Goal: Task Accomplishment & Management: Complete application form

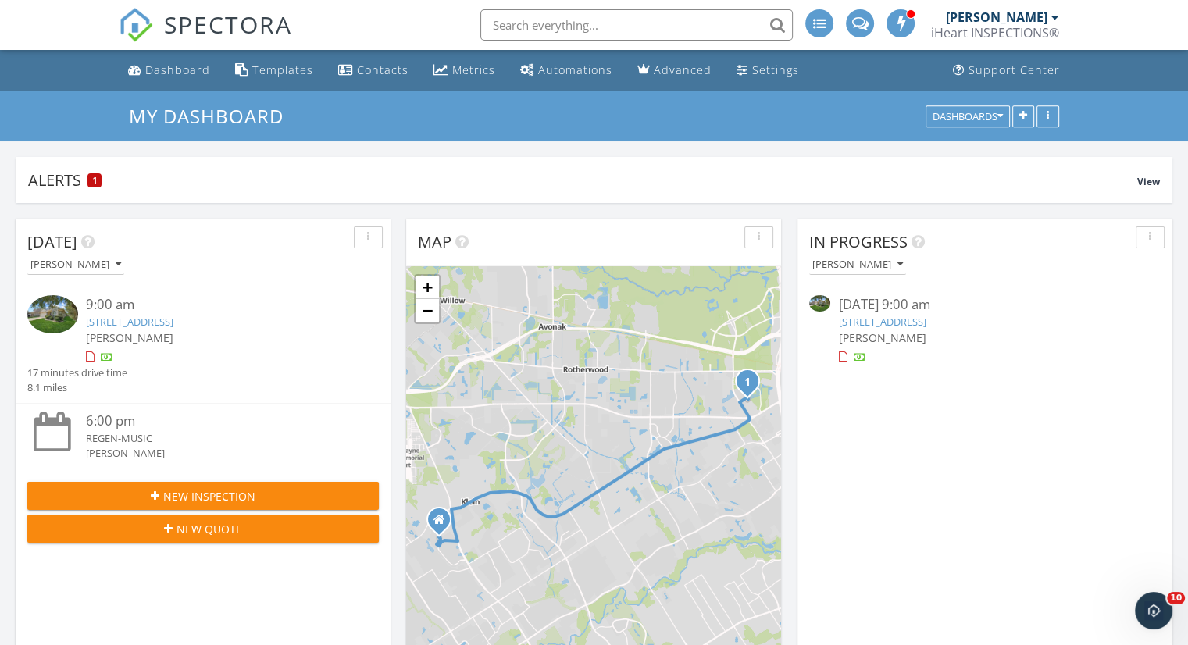
click at [881, 319] on link "1802 Flycaster Dr, Spring, TX 77388" at bounding box center [881, 322] width 87 height 14
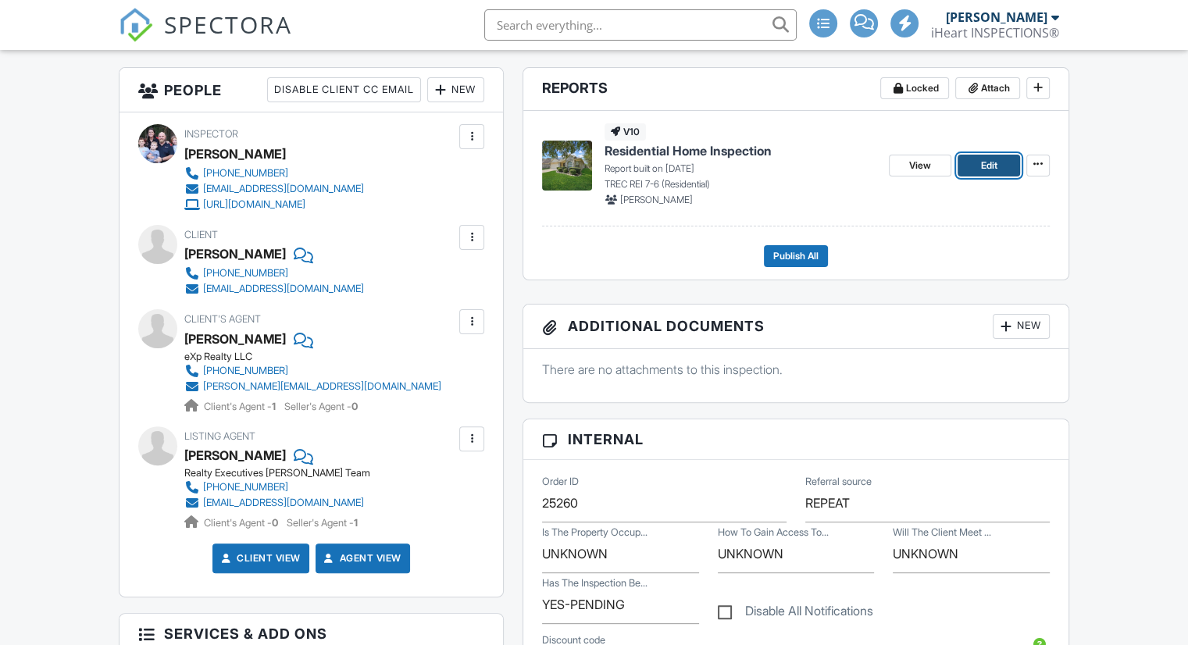
click at [981, 162] on span "Edit" at bounding box center [988, 166] width 16 height 16
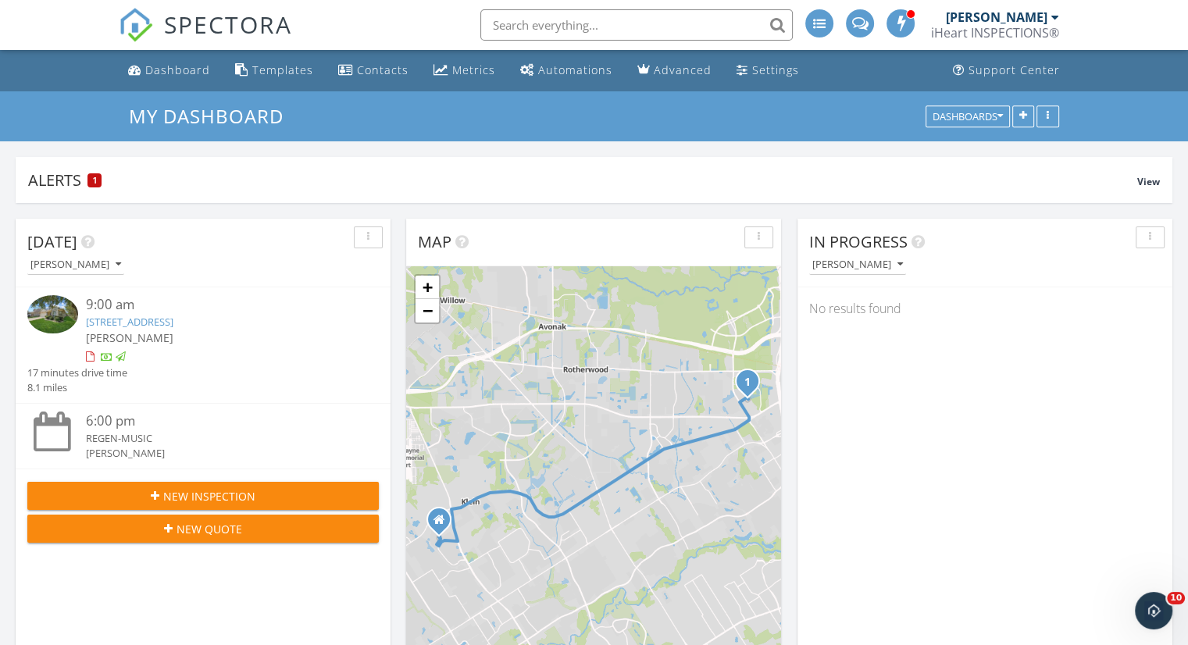
click at [273, 494] on div "New Inspection" at bounding box center [203, 496] width 326 height 16
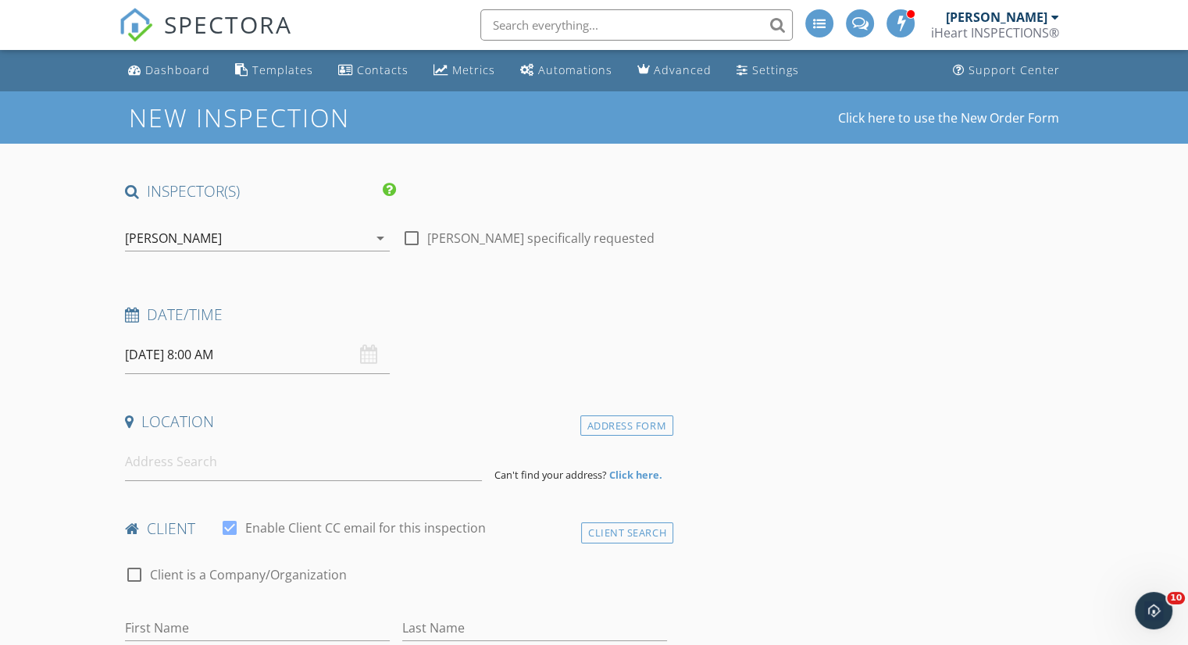
click at [212, 351] on input "09/30/2025 8:00 AM" at bounding box center [257, 355] width 265 height 38
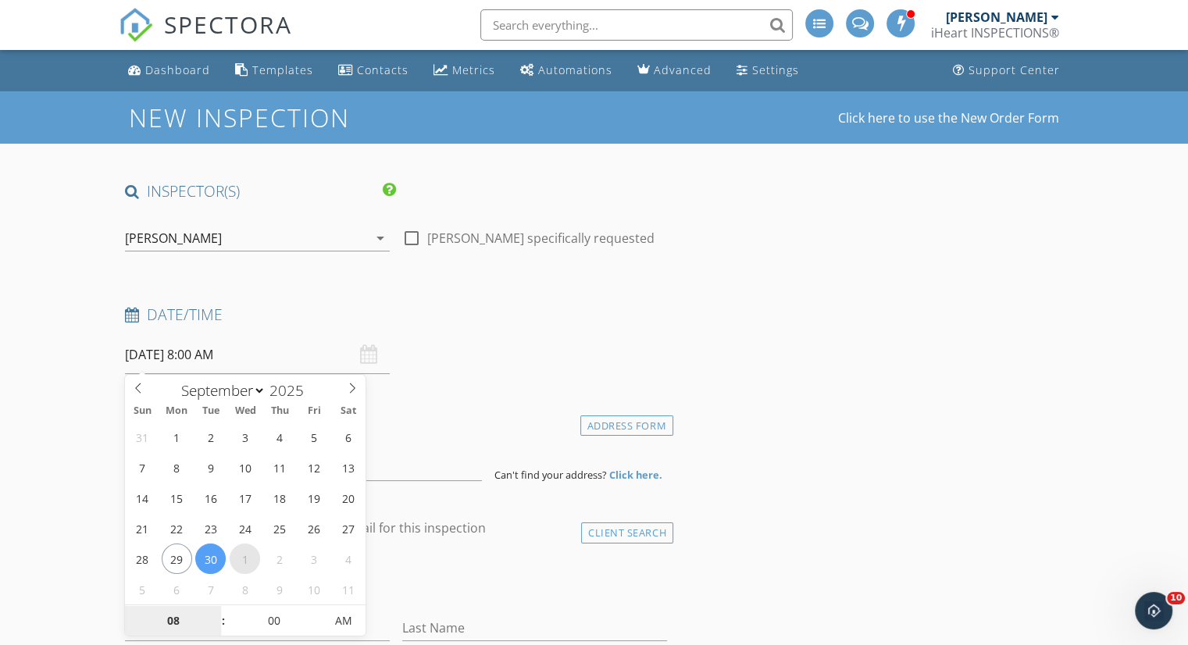
select select "9"
type input "10/01/2025 8:00 AM"
type input "09"
type input "[DATE] 9:00 AM"
click at [212, 608] on span at bounding box center [215, 613] width 11 height 16
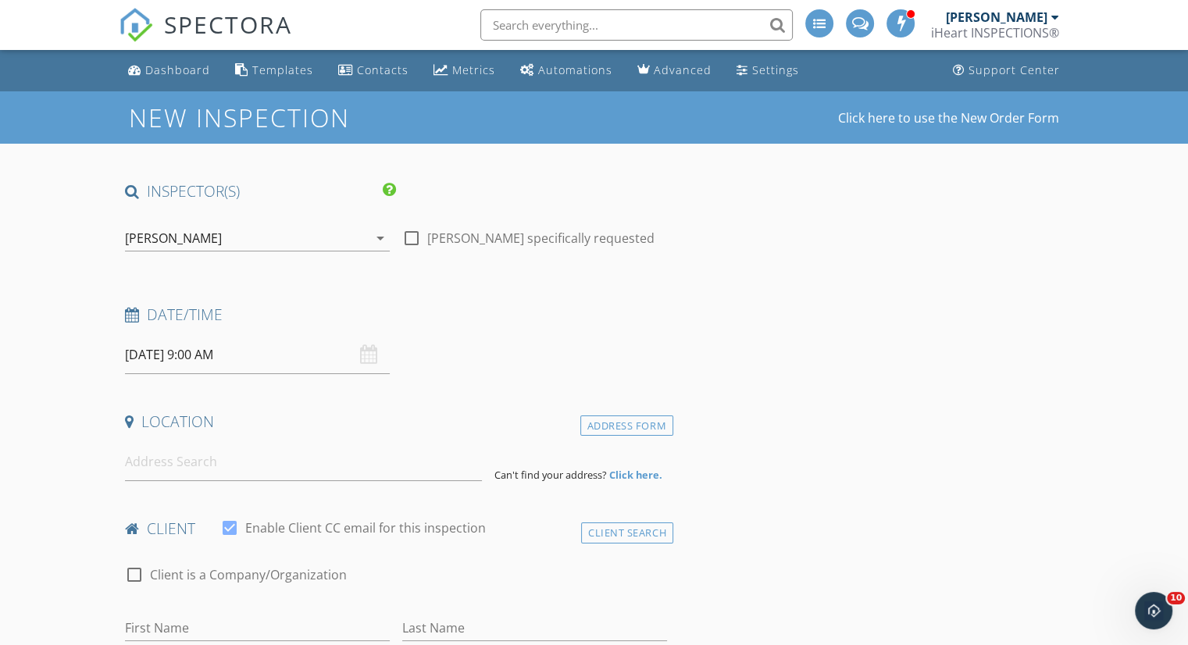
drag, startPoint x: 544, startPoint y: 397, endPoint x: 359, endPoint y: 449, distance: 192.1
click at [337, 463] on input at bounding box center [303, 462] width 357 height 38
paste input "4014 Balsam fir lane"
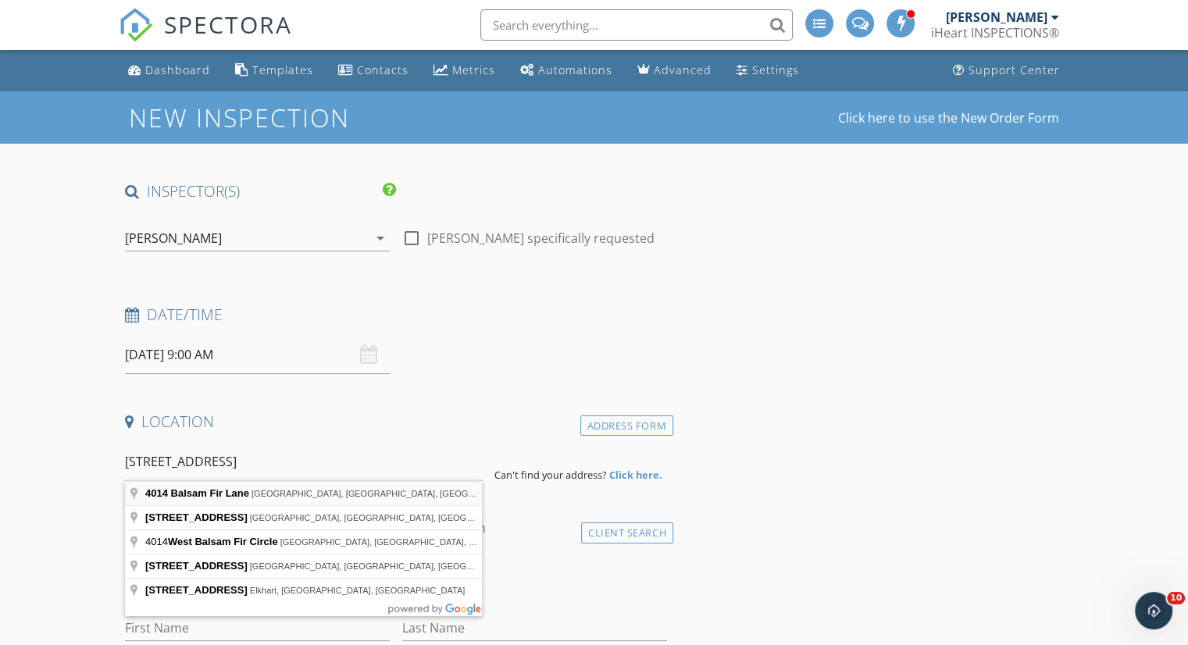
type input "4014 Balsam Fir Lane, Spring, TX, USA"
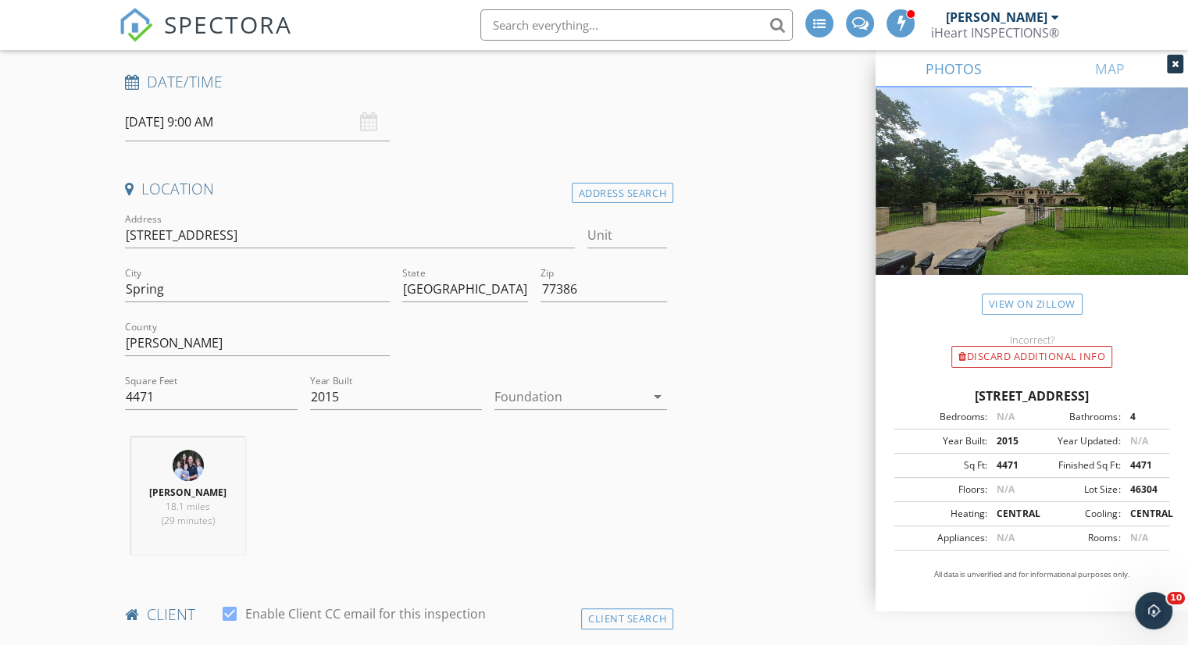
scroll to position [234, 0]
click at [597, 400] on div at bounding box center [569, 395] width 151 height 25
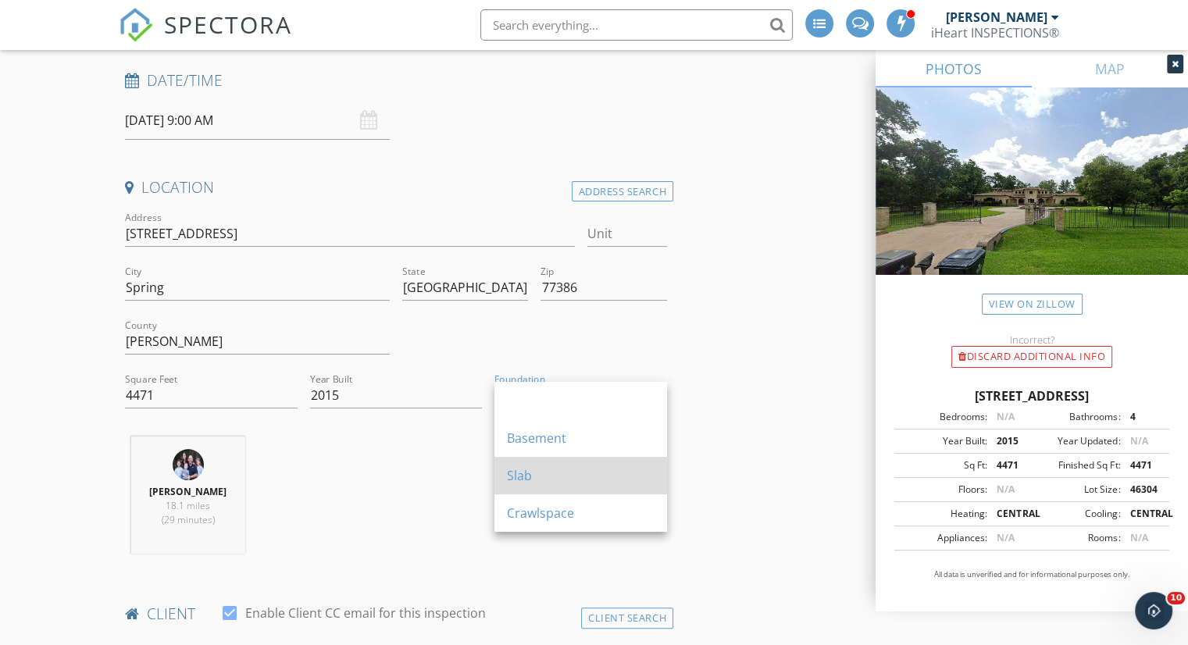
click at [568, 466] on div "Slab" at bounding box center [581, 475] width 148 height 19
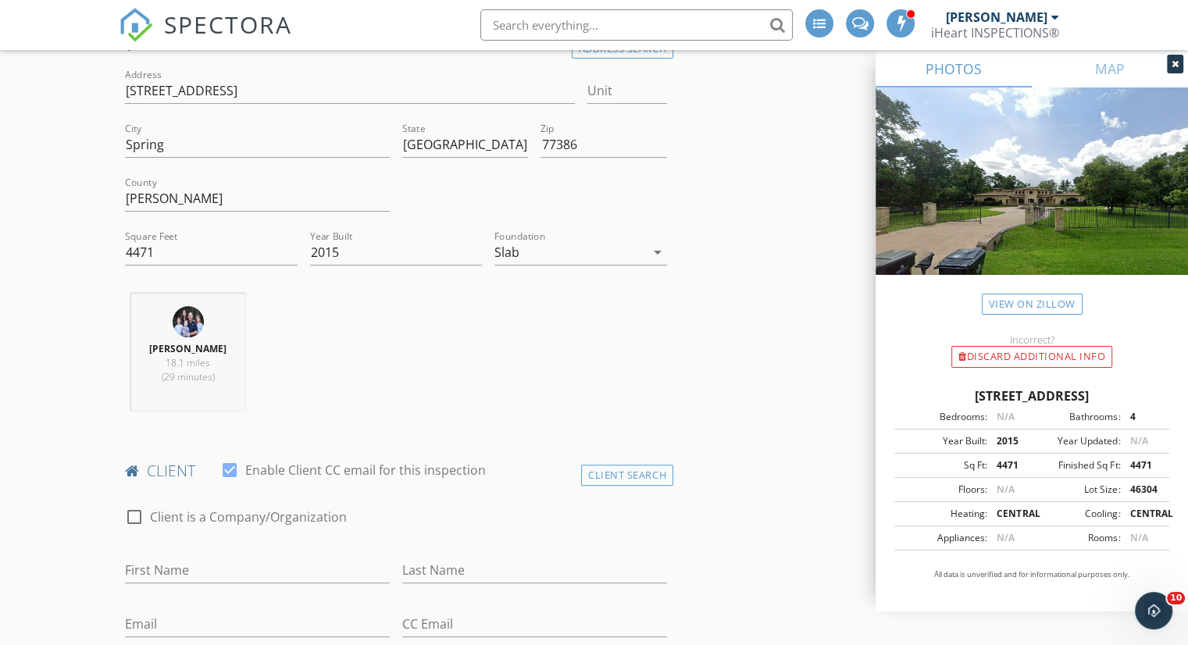
scroll to position [547, 0]
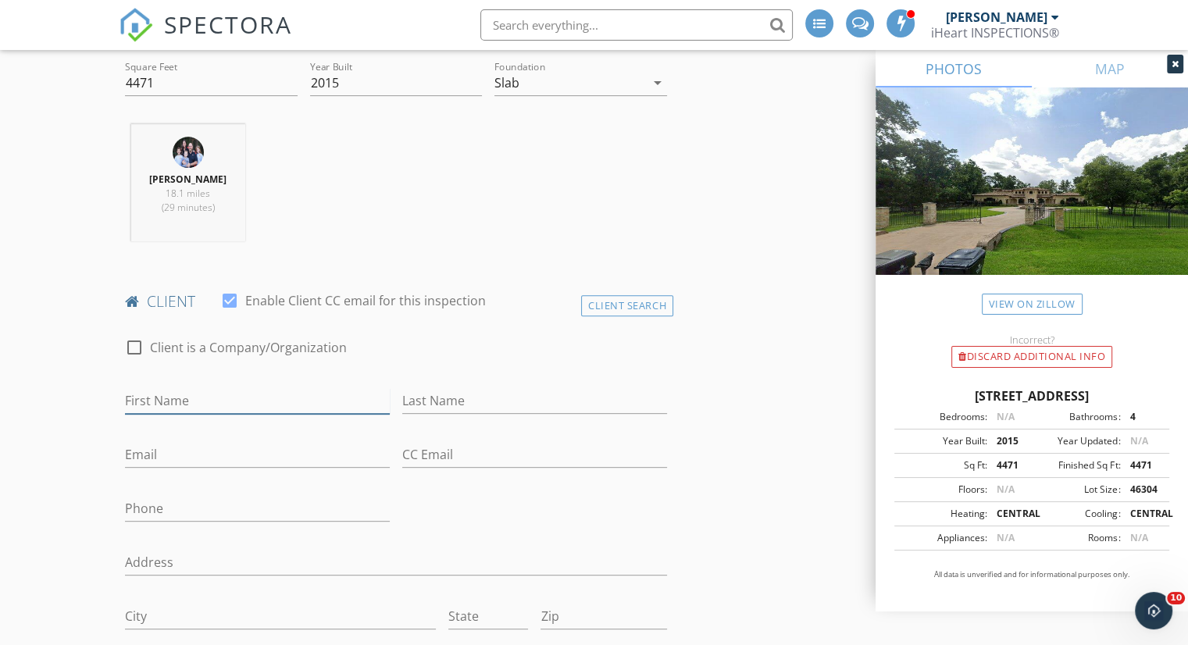
click at [251, 388] on input "First Name" at bounding box center [257, 401] width 265 height 26
paste input "[PERSON_NAME]"
click at [197, 389] on input "[PERSON_NAME]" at bounding box center [257, 401] width 265 height 26
type input "[PERSON_NAME]"
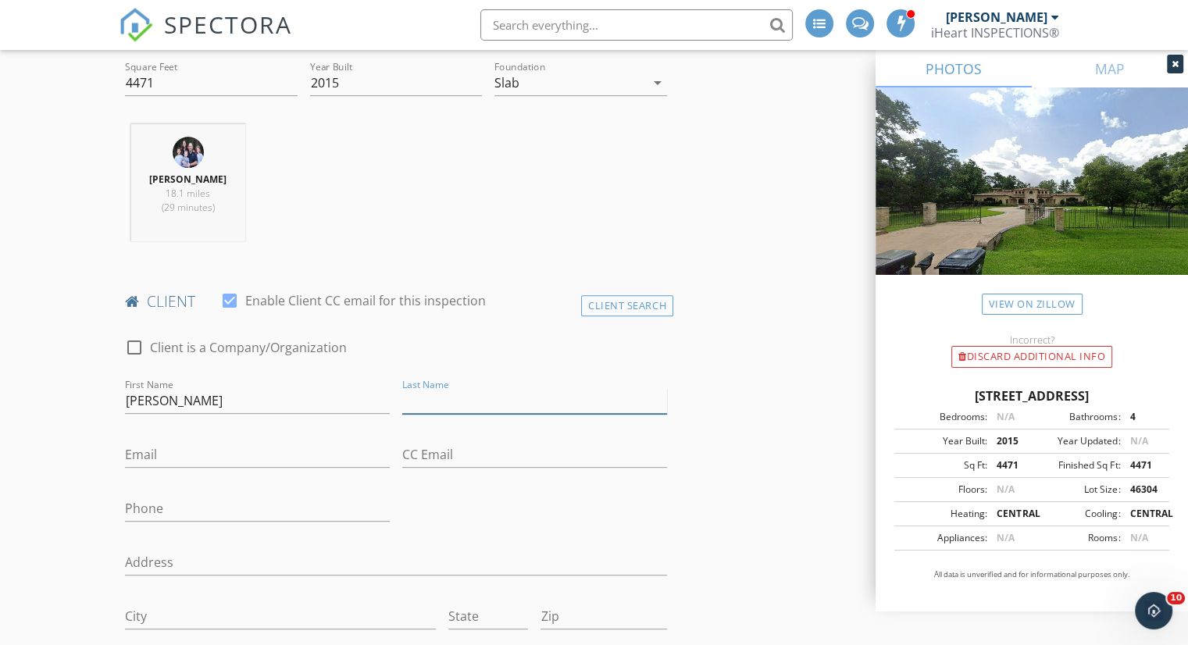
click at [540, 396] on input "Last Name" at bounding box center [534, 401] width 265 height 26
paste input "[PERSON_NAME]"
type input "[PERSON_NAME]"
click at [148, 438] on div "Email" at bounding box center [257, 458] width 265 height 51
click at [247, 509] on input "Phone" at bounding box center [257, 509] width 265 height 26
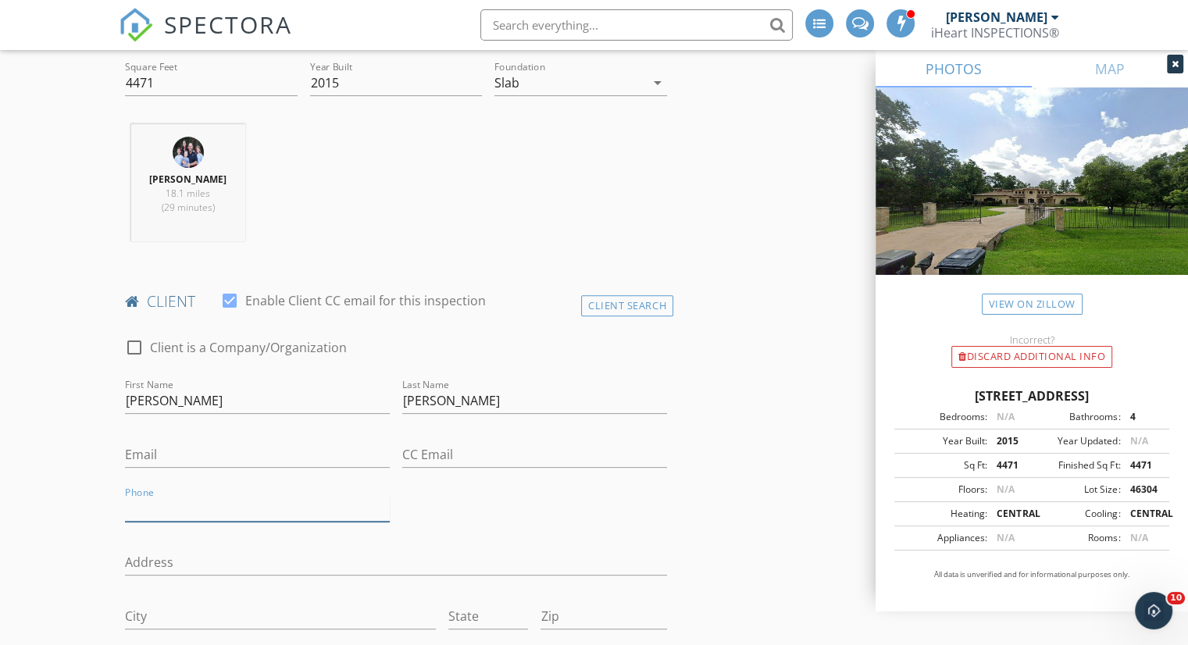
paste input "[PHONE_NUMBER]"
type input "[PHONE_NUMBER]"
click at [271, 454] on input "Email" at bounding box center [257, 455] width 265 height 26
paste input "Hherring02@yanoo.com"
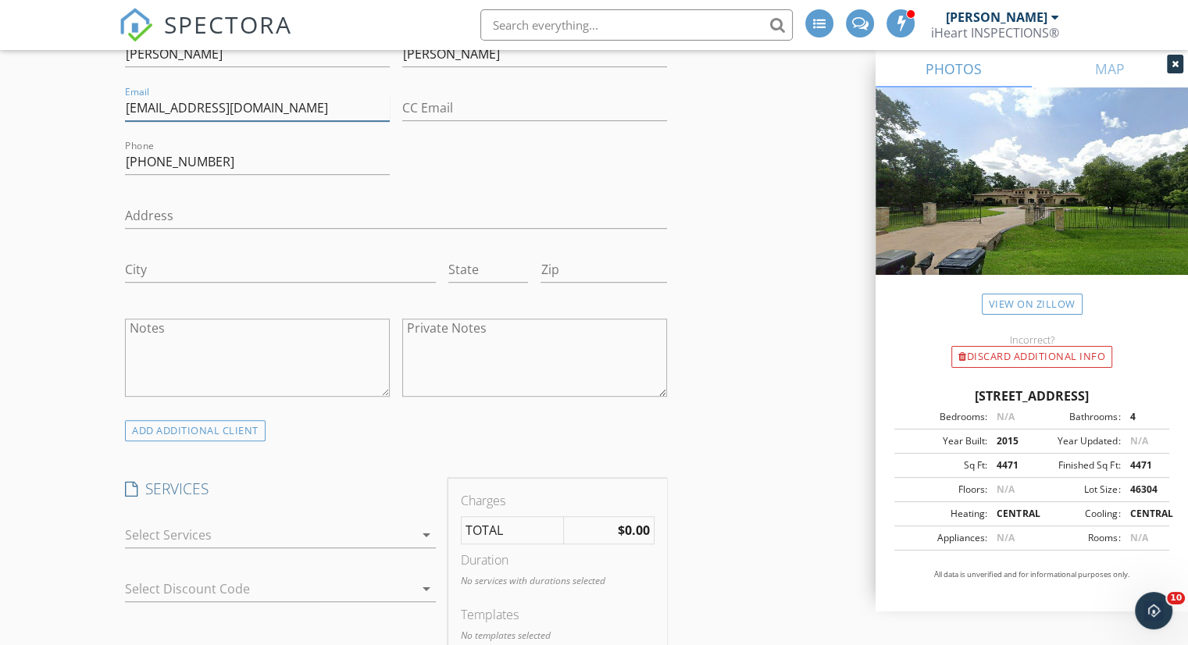
scroll to position [937, 0]
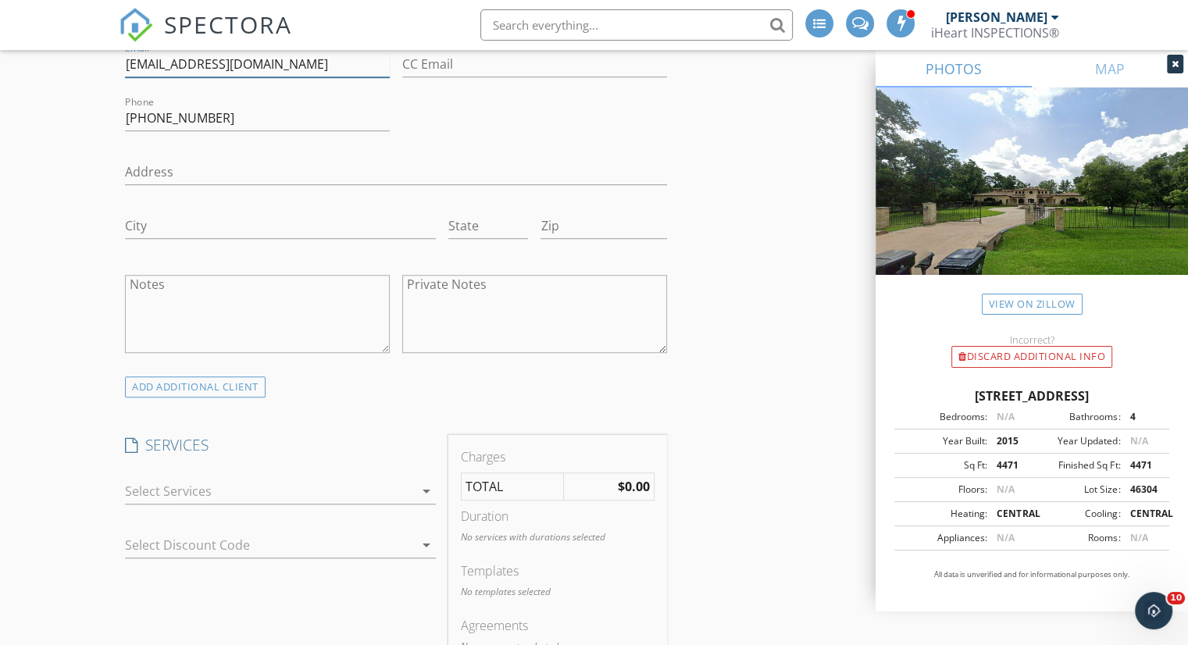
type input "Hherring02@yanoo.com"
click at [295, 483] on div at bounding box center [269, 491] width 289 height 25
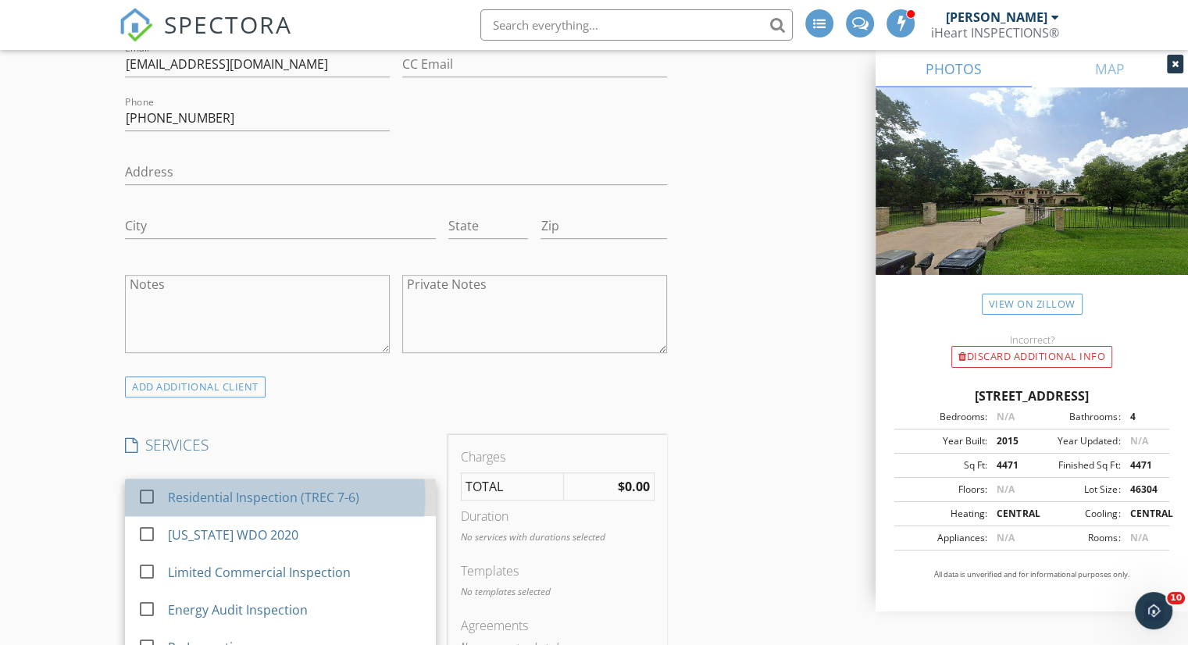
click at [296, 488] on div "Residential Inspection (TREC 7-6)" at bounding box center [263, 497] width 191 height 19
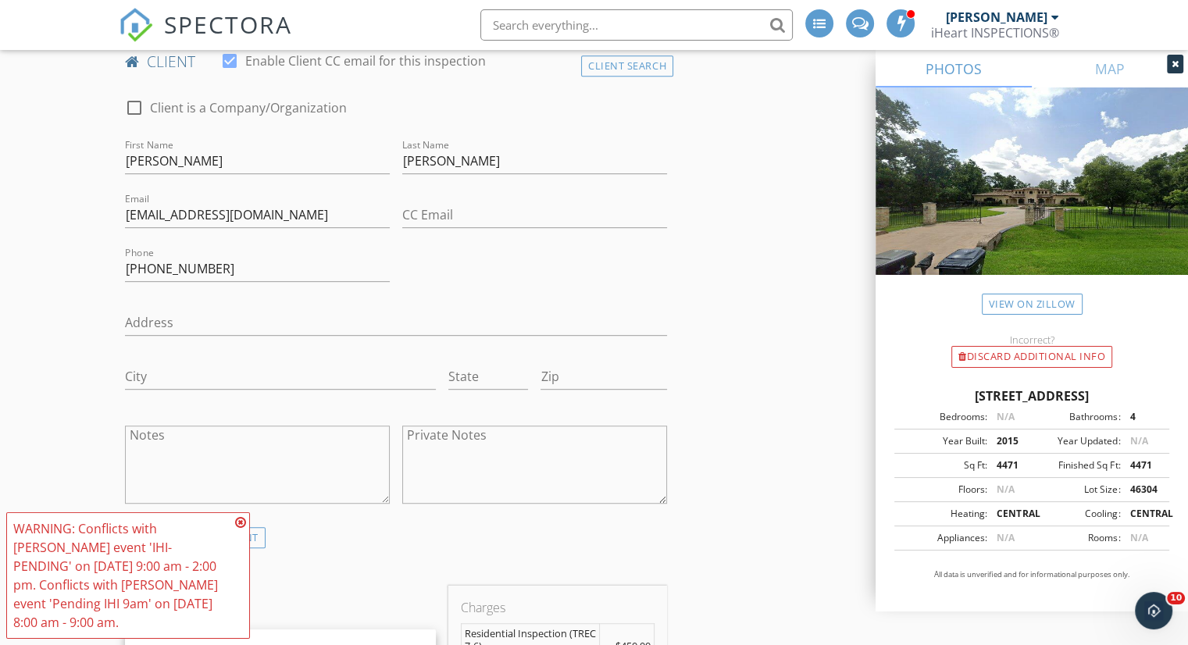
scroll to position [781, 0]
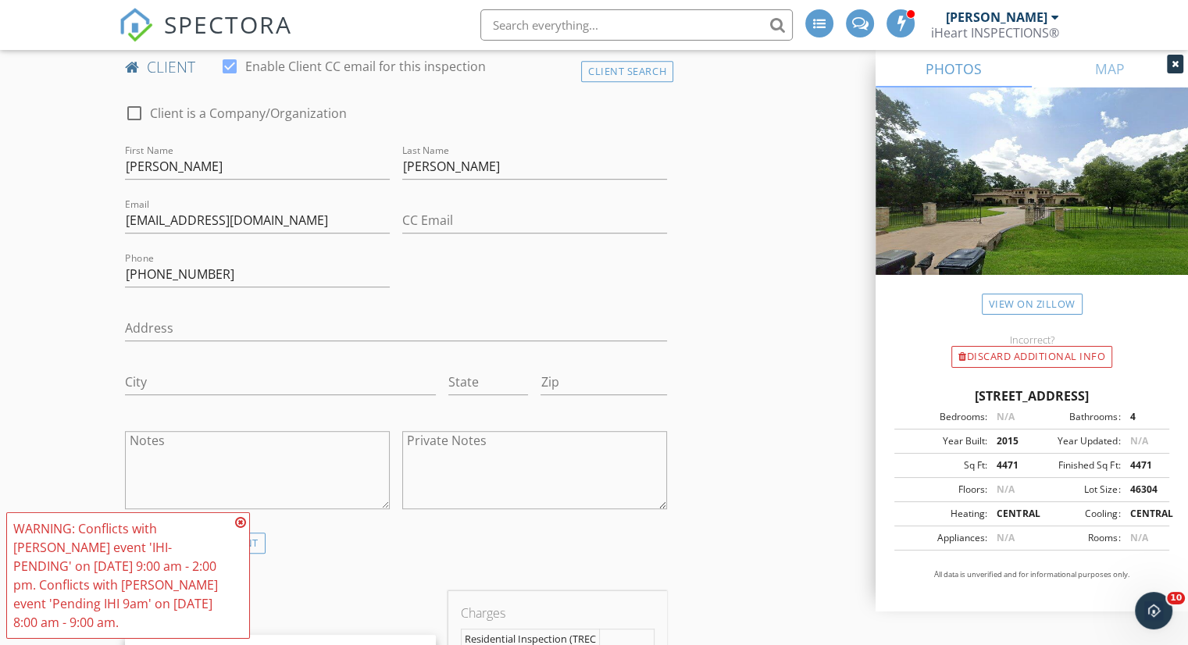
click at [241, 519] on icon at bounding box center [240, 522] width 11 height 12
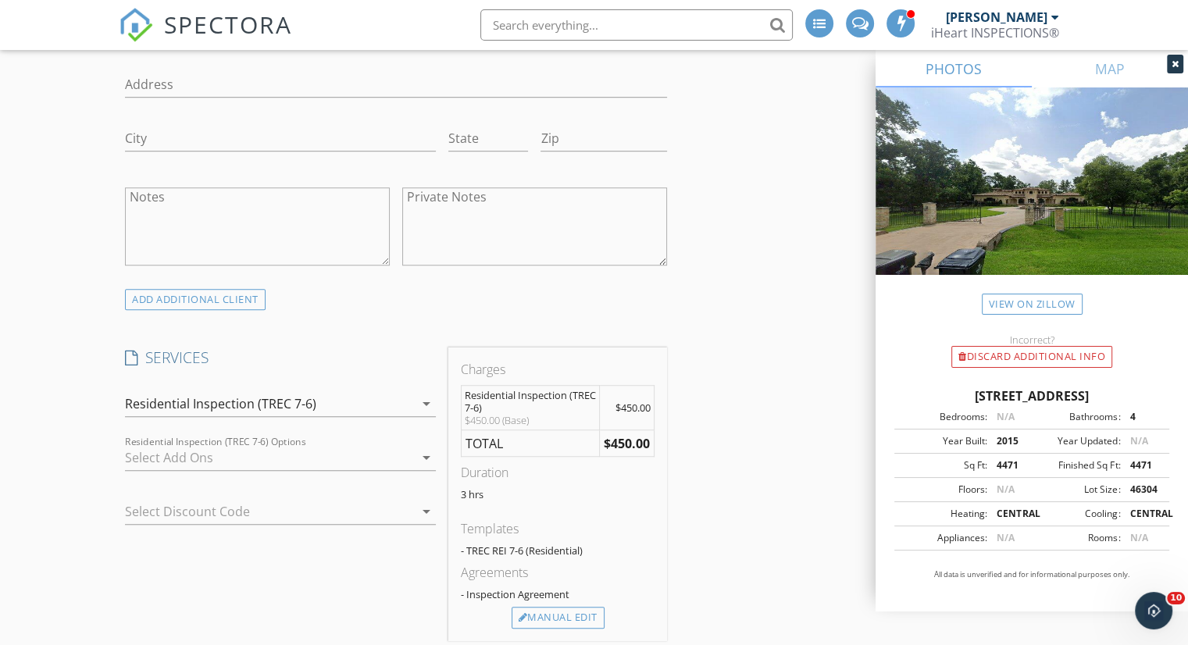
scroll to position [1171, 0]
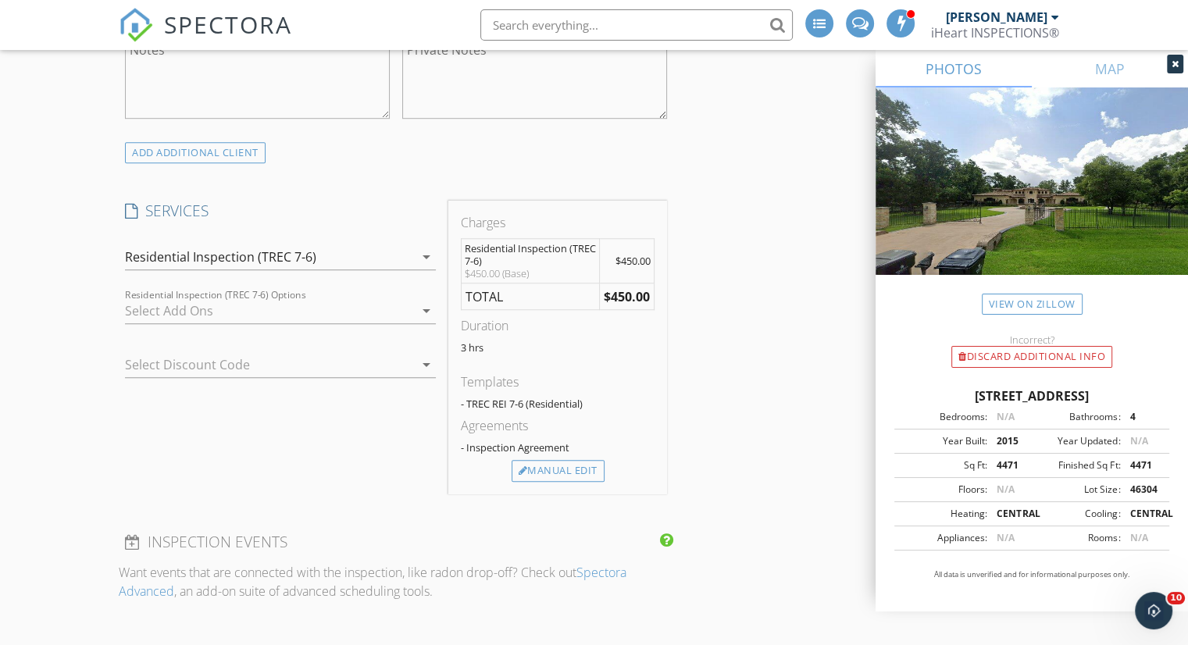
click at [298, 262] on div "Residential Inspection (TREC 7-6)" at bounding box center [220, 257] width 191 height 14
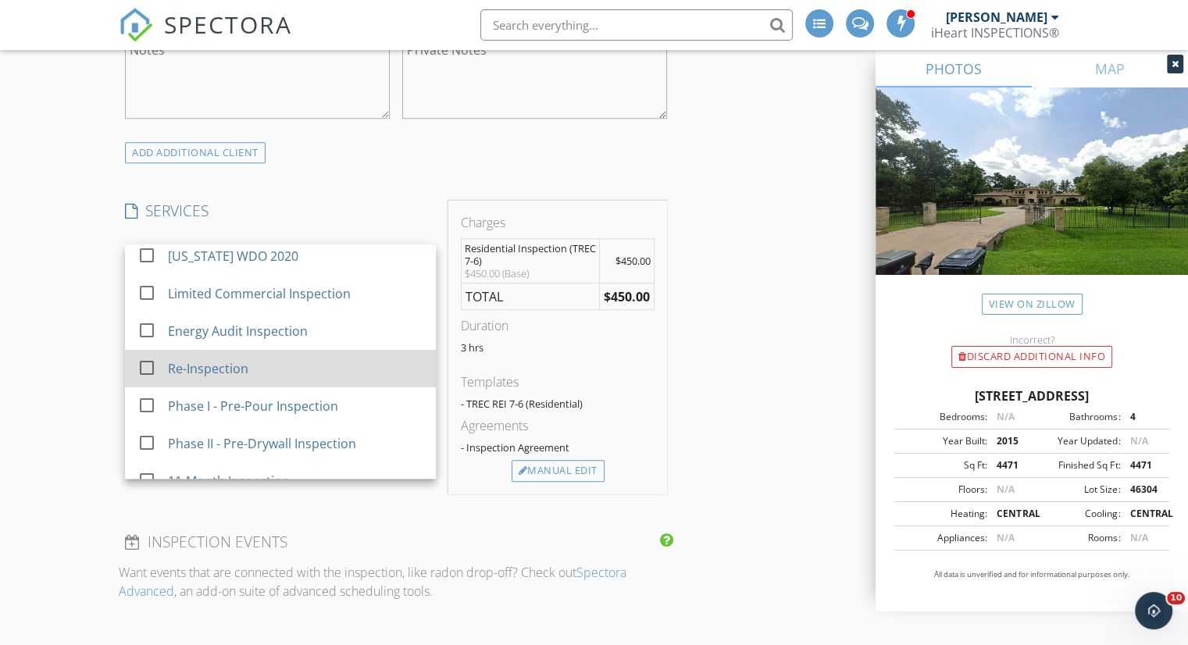
scroll to position [0, 0]
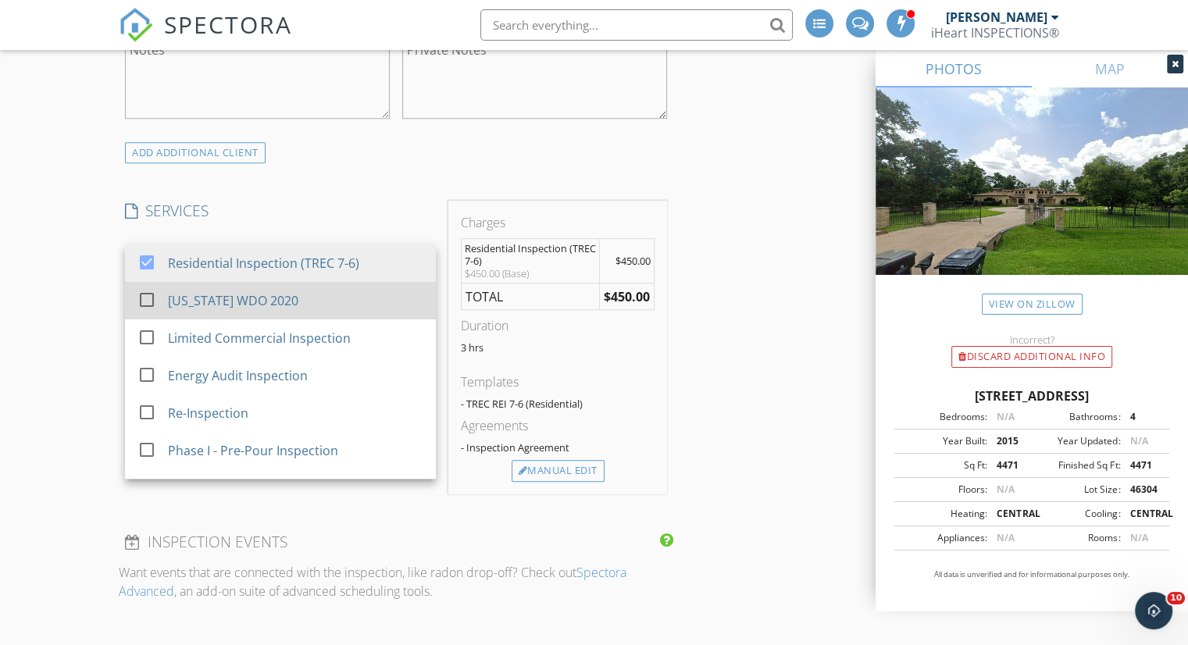
click at [203, 301] on div "[US_STATE] WDO 2020" at bounding box center [233, 300] width 130 height 19
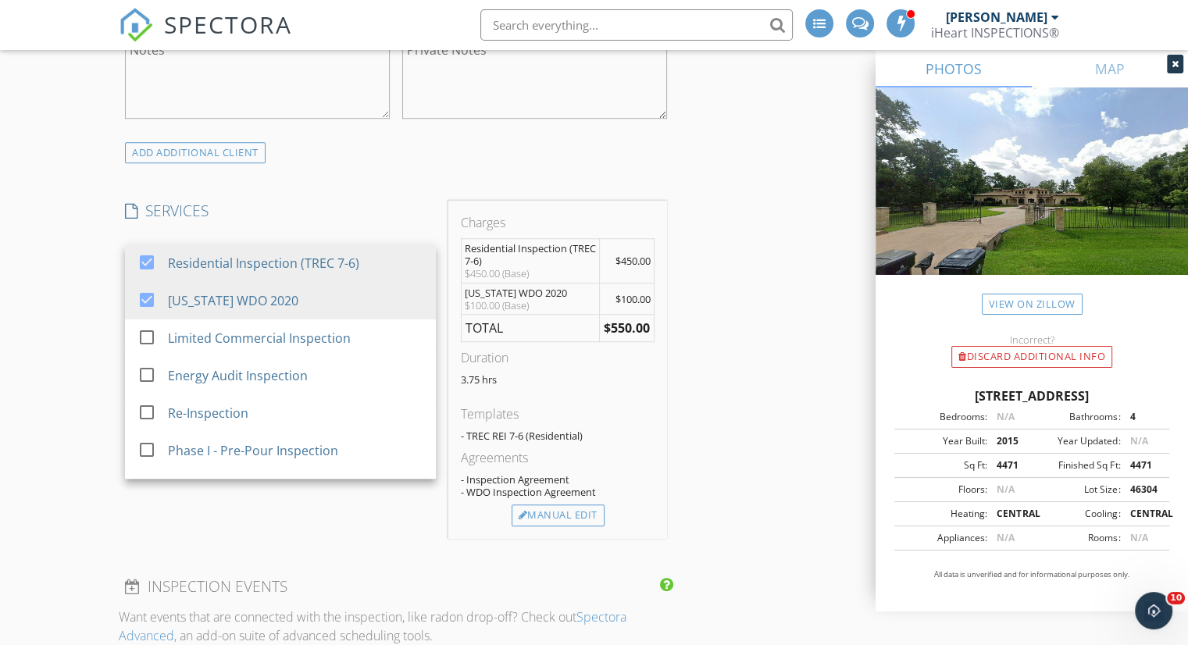
click at [36, 326] on div "New Inspection Click here to use the New Order Form INSPECTOR(S) check_box West…" at bounding box center [594, 446] width 1188 height 3052
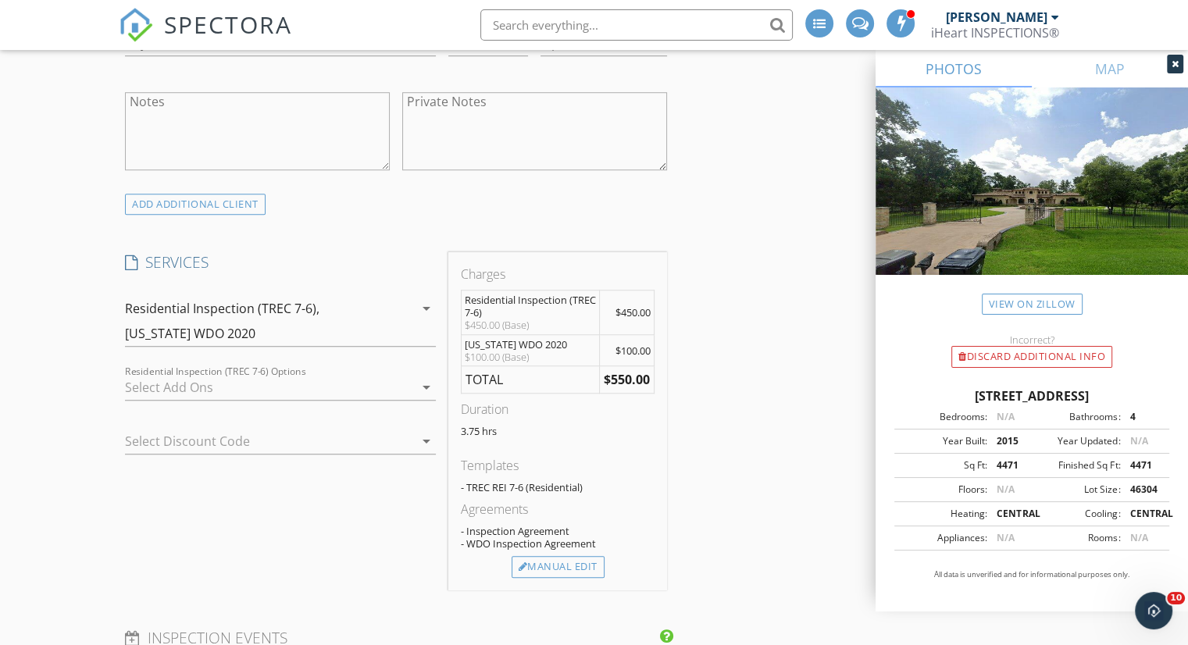
click at [231, 337] on div "check_box Residential Inspection (TREC 7-6) check_box Texas WDO 2020 check_box_…" at bounding box center [280, 349] width 323 height 133
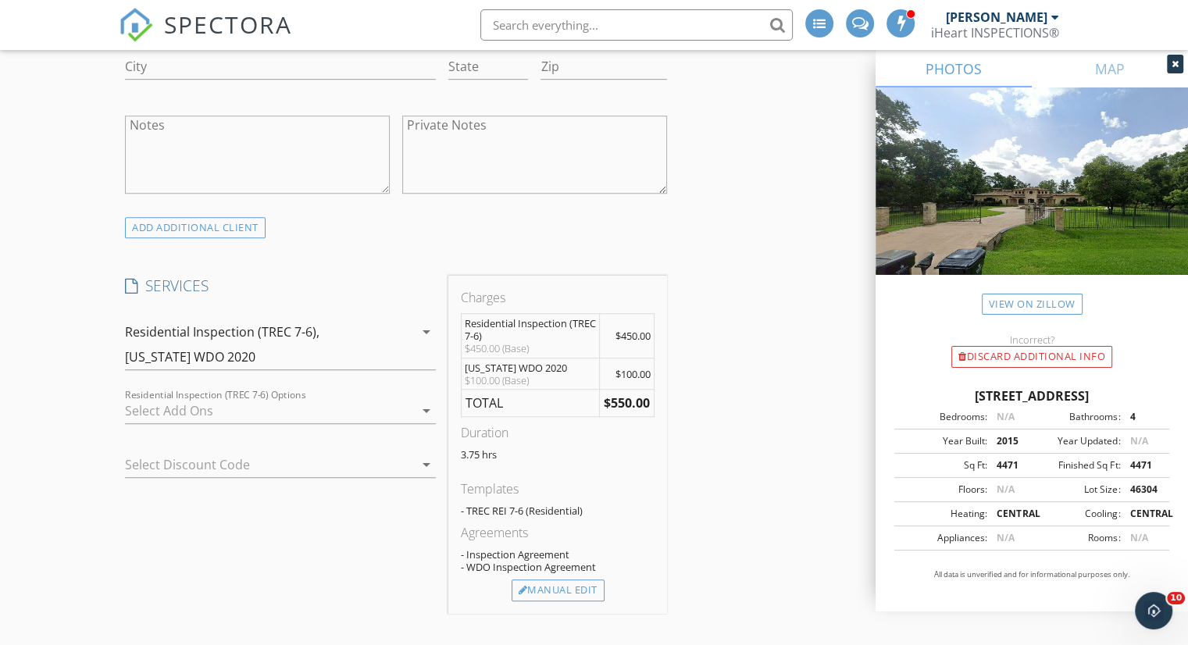
scroll to position [1093, 0]
click at [230, 401] on div at bounding box center [269, 413] width 289 height 25
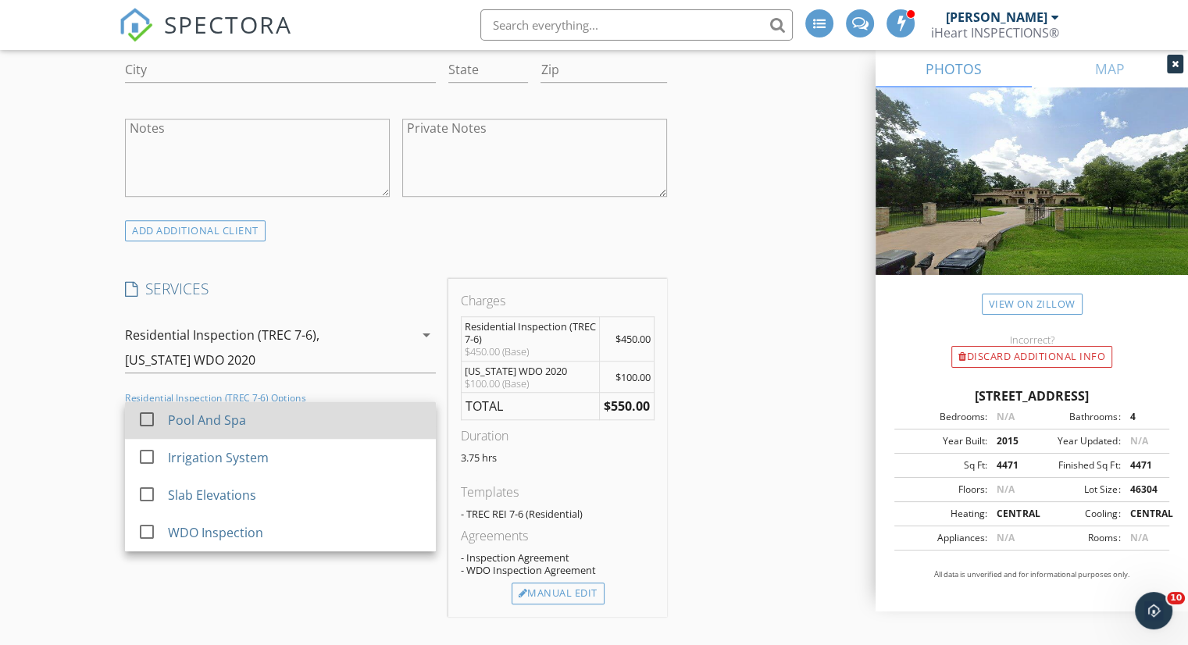
click at [225, 422] on div "Pool And Spa" at bounding box center [207, 420] width 78 height 19
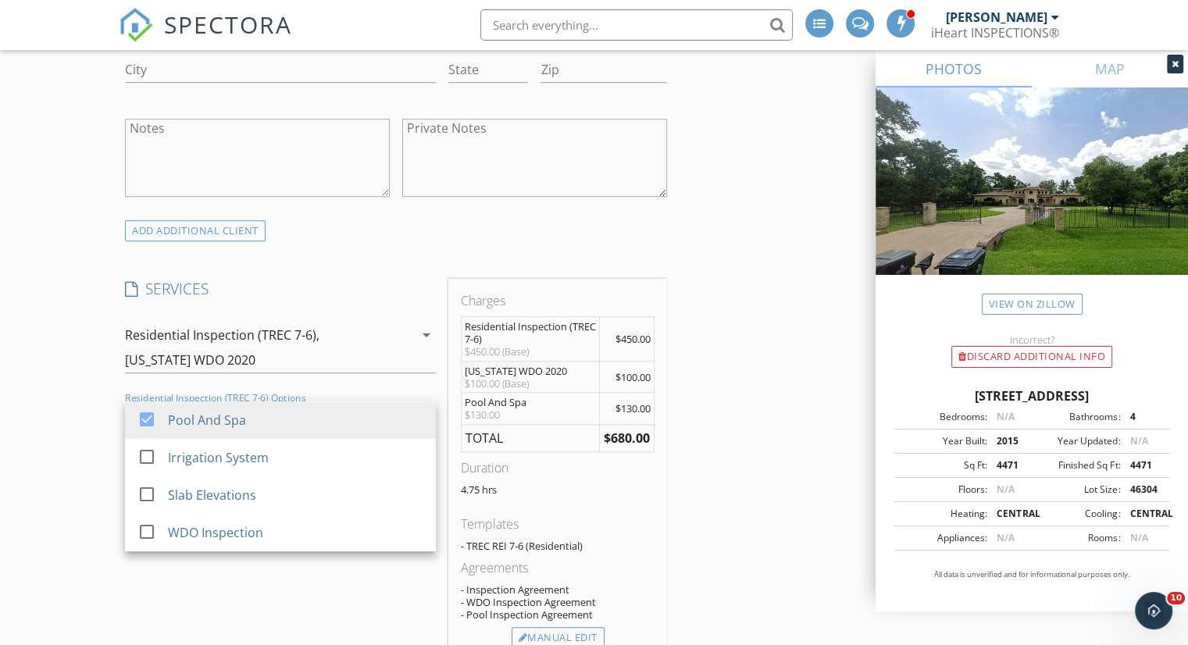
click at [686, 425] on div "INSPECTOR(S) check_box Weston Brown PRIMARY Weston Brown arrow_drop_down check_…" at bounding box center [594, 572] width 950 height 2969
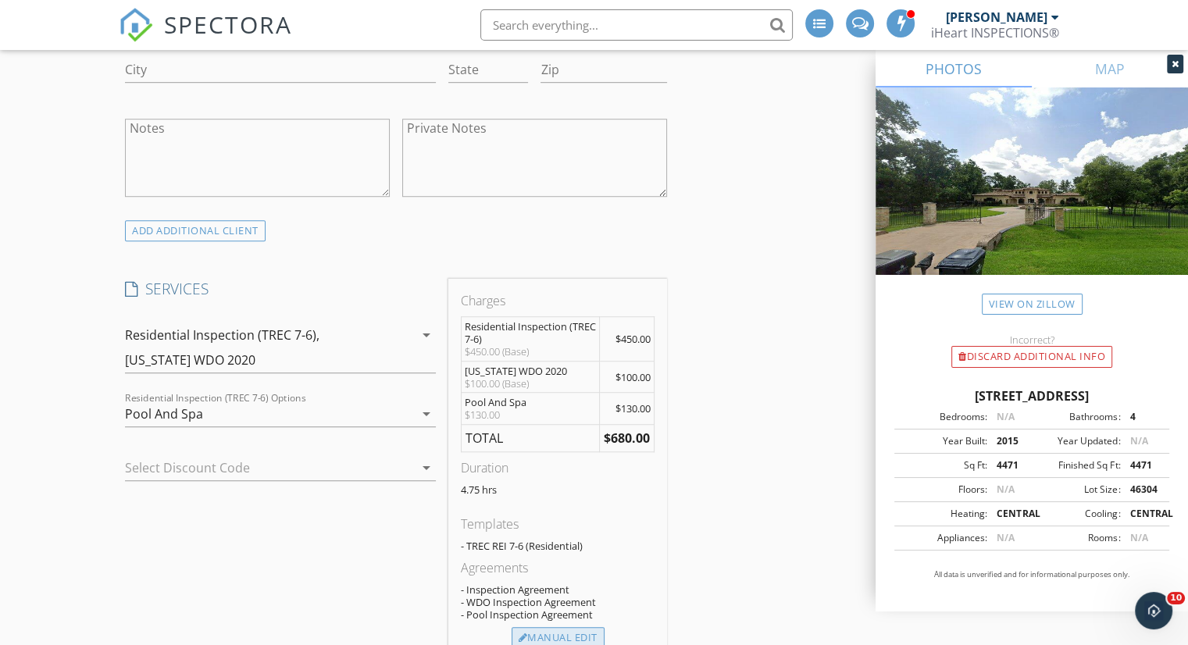
click at [575, 634] on div "Manual Edit" at bounding box center [557, 638] width 93 height 22
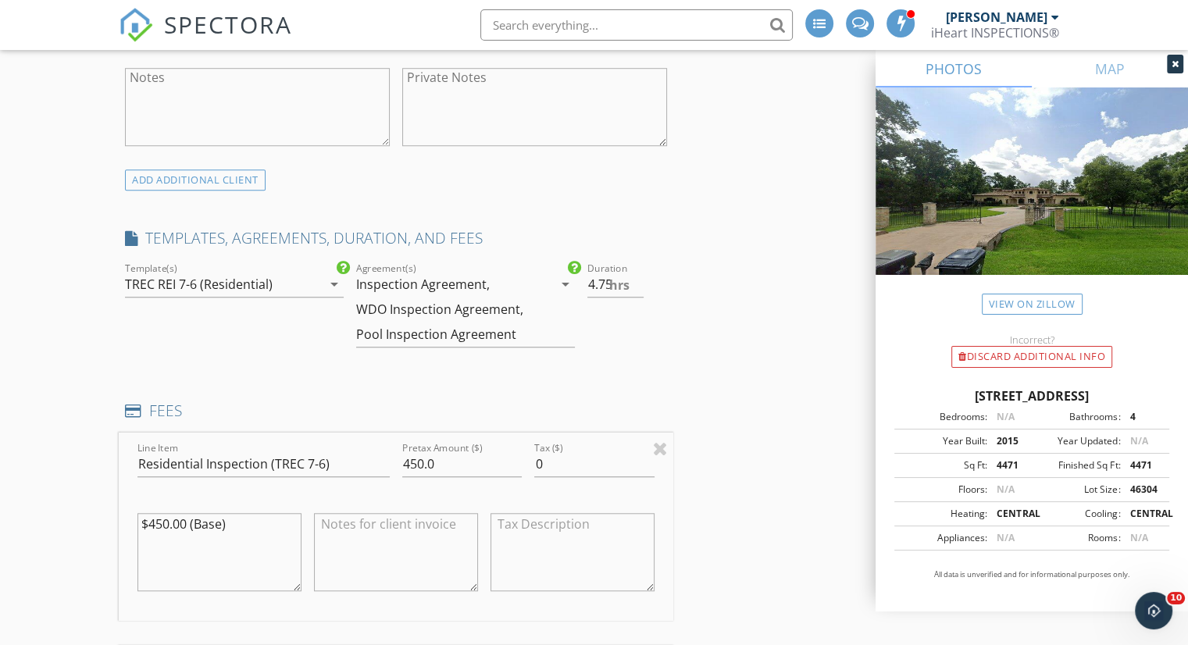
scroll to position [1171, 0]
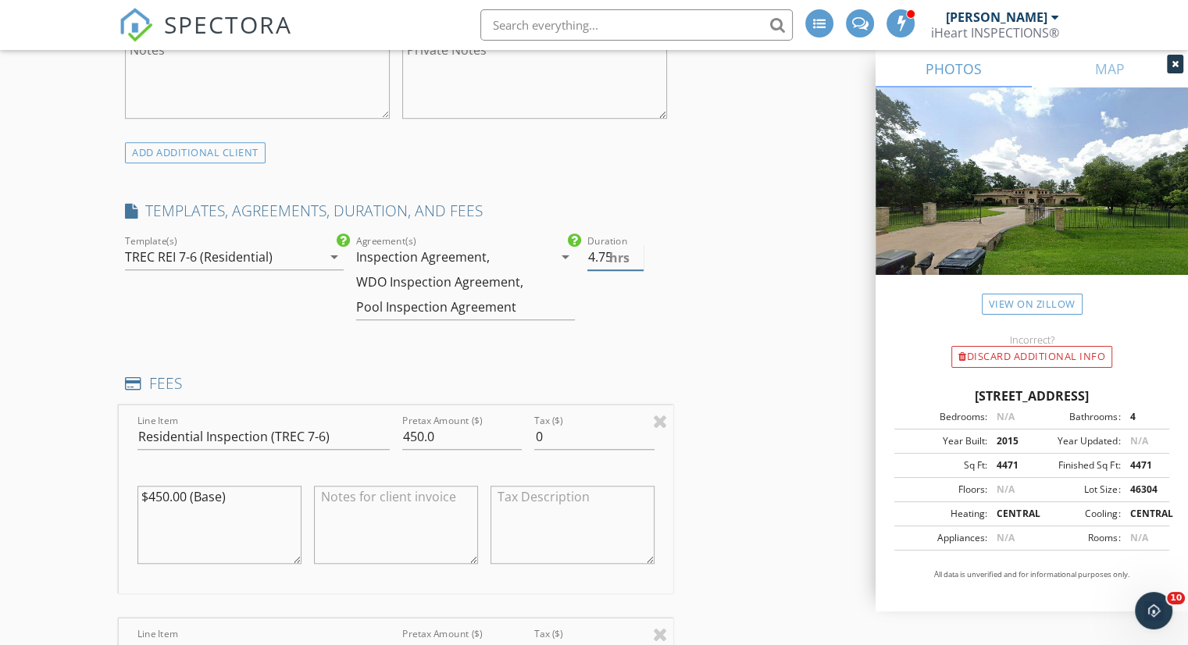
click at [602, 255] on input "4.75" at bounding box center [615, 257] width 56 height 26
type input "4.5"
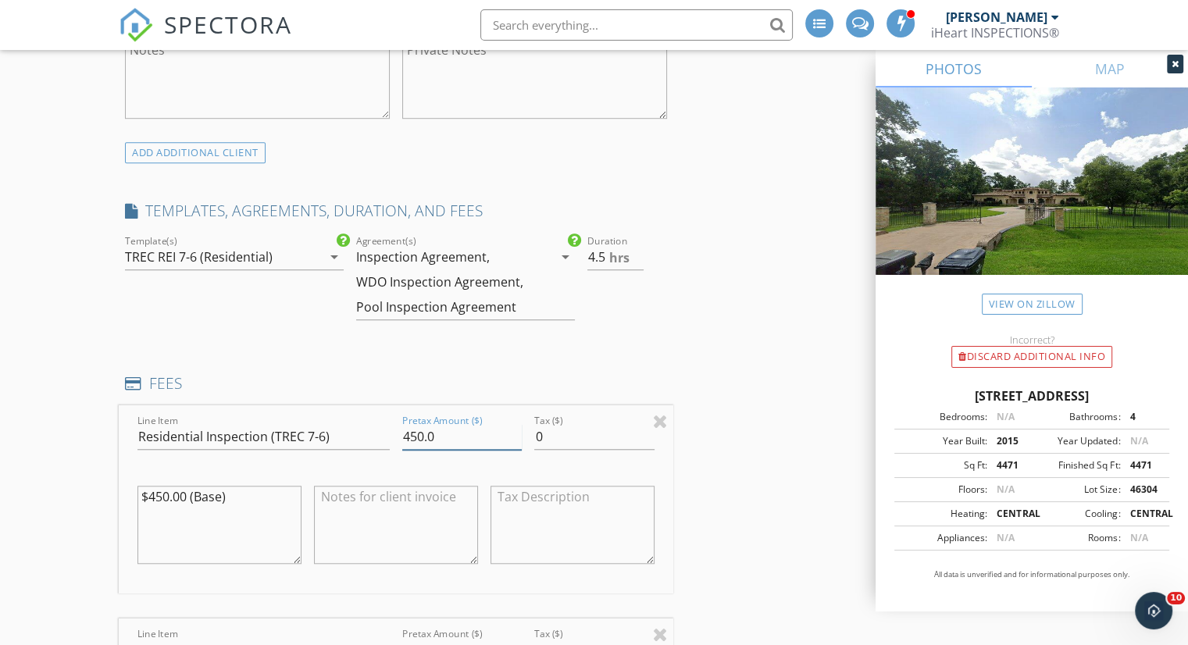
click at [472, 433] on input "450.0" at bounding box center [461, 437] width 119 height 26
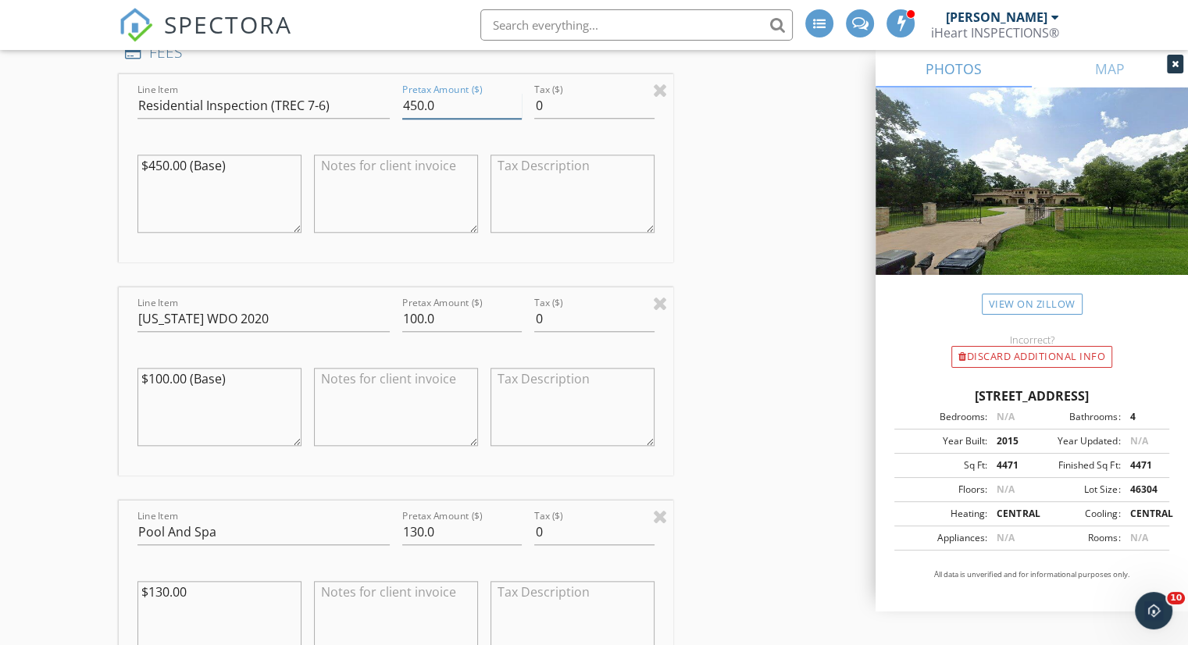
scroll to position [1562, 0]
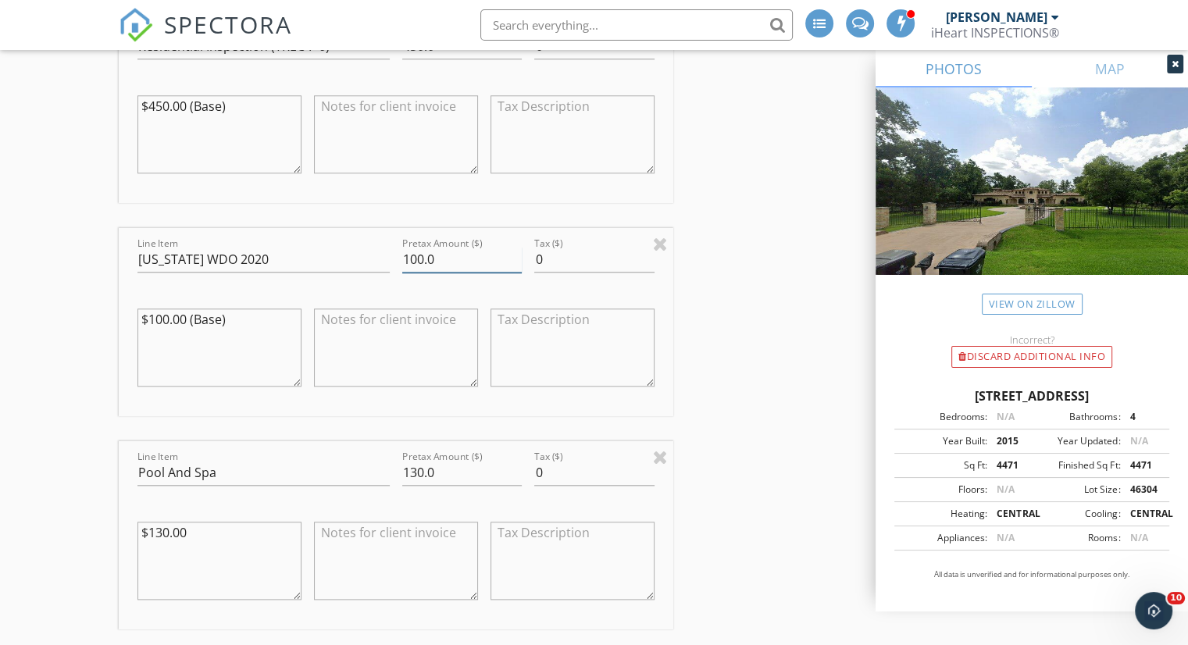
click at [449, 267] on input "100.0" at bounding box center [461, 260] width 119 height 26
type input "125"
click at [768, 257] on div "INSPECTOR(S) check_box Weston Brown PRIMARY Weston Brown arrow_drop_down check_…" at bounding box center [594, 371] width 950 height 3504
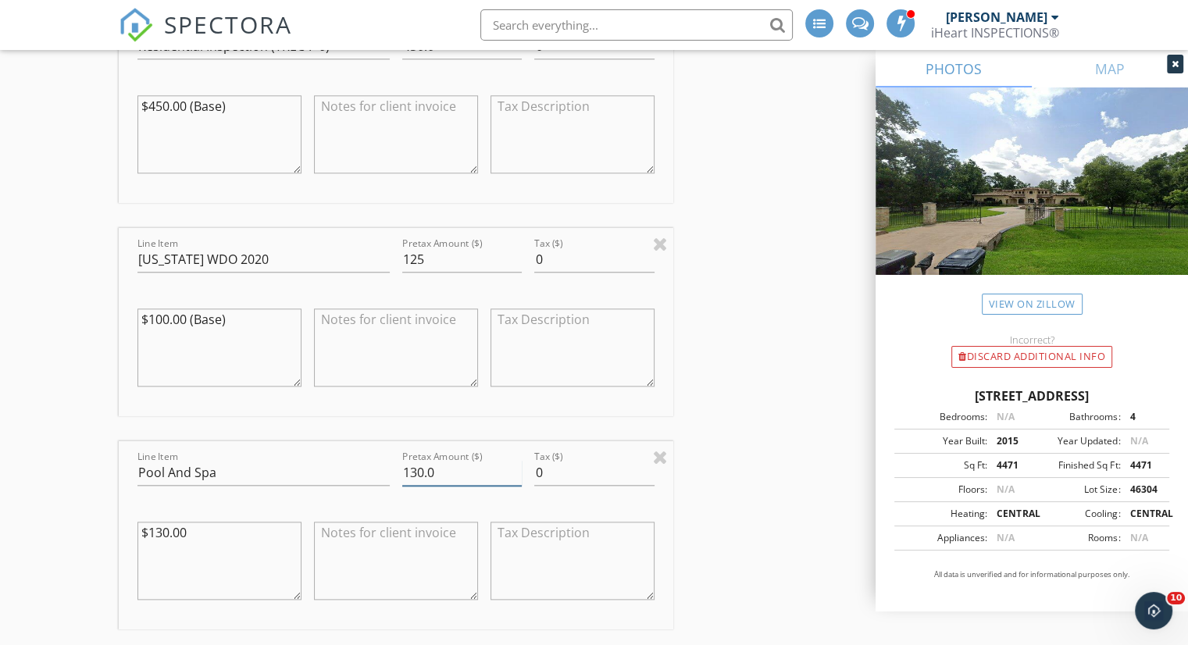
click at [476, 478] on input "130.0" at bounding box center [461, 473] width 119 height 26
click at [473, 476] on input "130.0" at bounding box center [461, 473] width 119 height 26
type input "125"
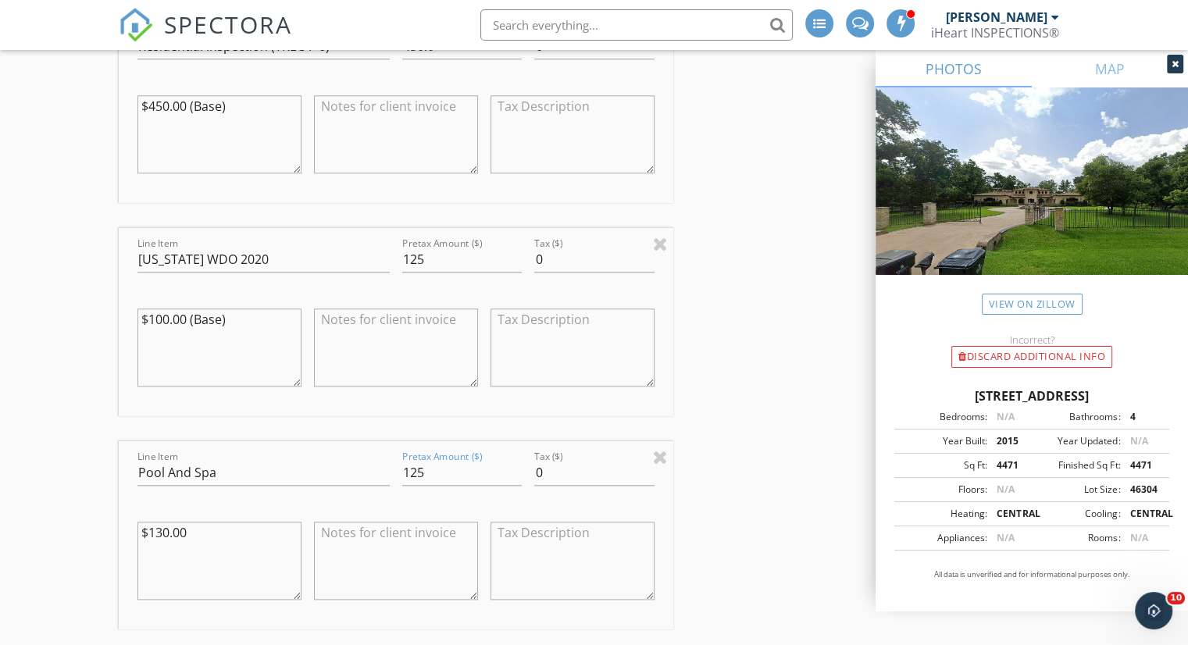
click at [921, 410] on div "Bedrooms:" at bounding box center [943, 417] width 88 height 14
click at [784, 416] on div "INSPECTOR(S) check_box Weston Brown PRIMARY Weston Brown arrow_drop_down check_…" at bounding box center [594, 371] width 950 height 3504
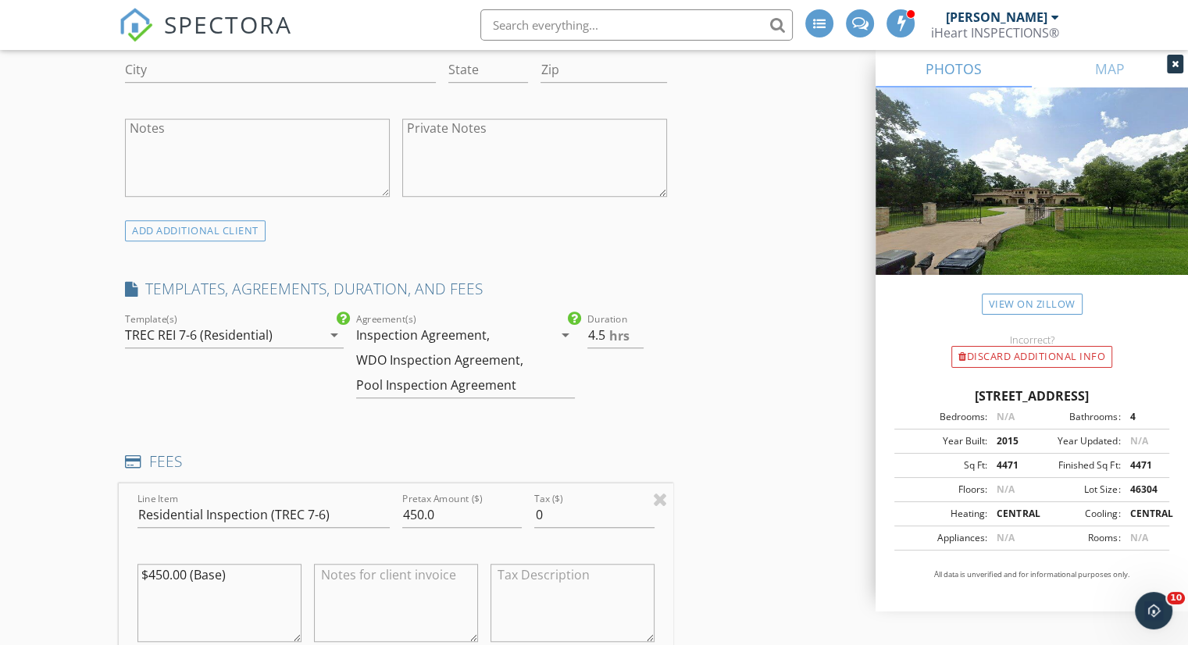
scroll to position [1171, 0]
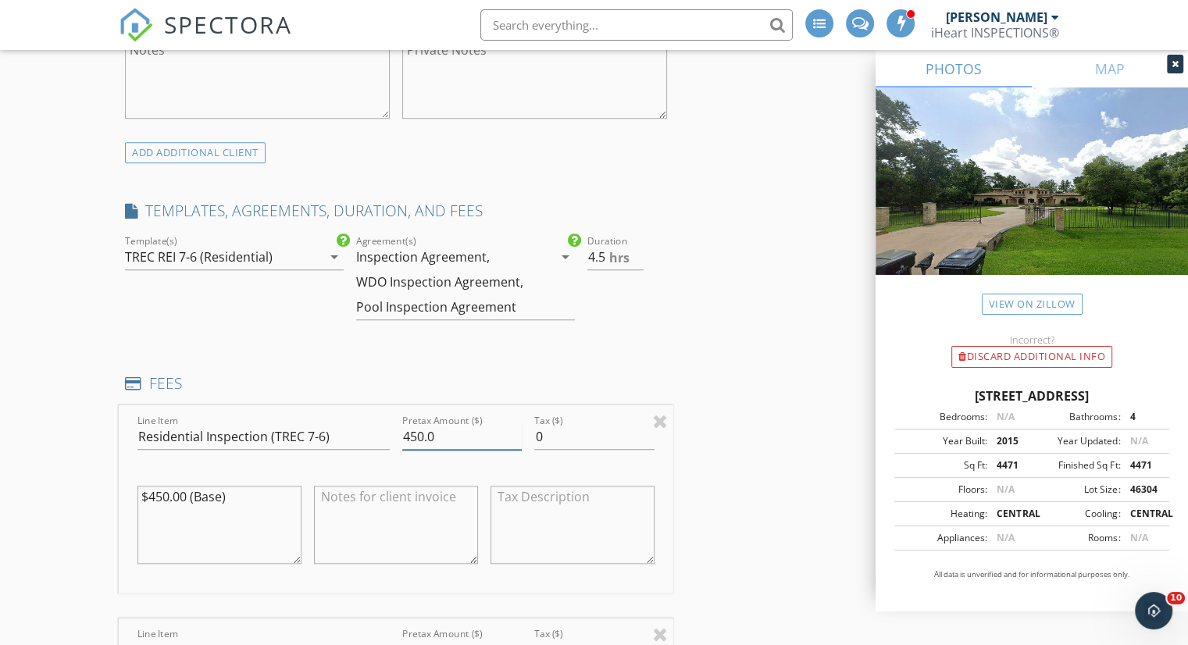
click at [437, 428] on input "450.0" at bounding box center [461, 437] width 119 height 26
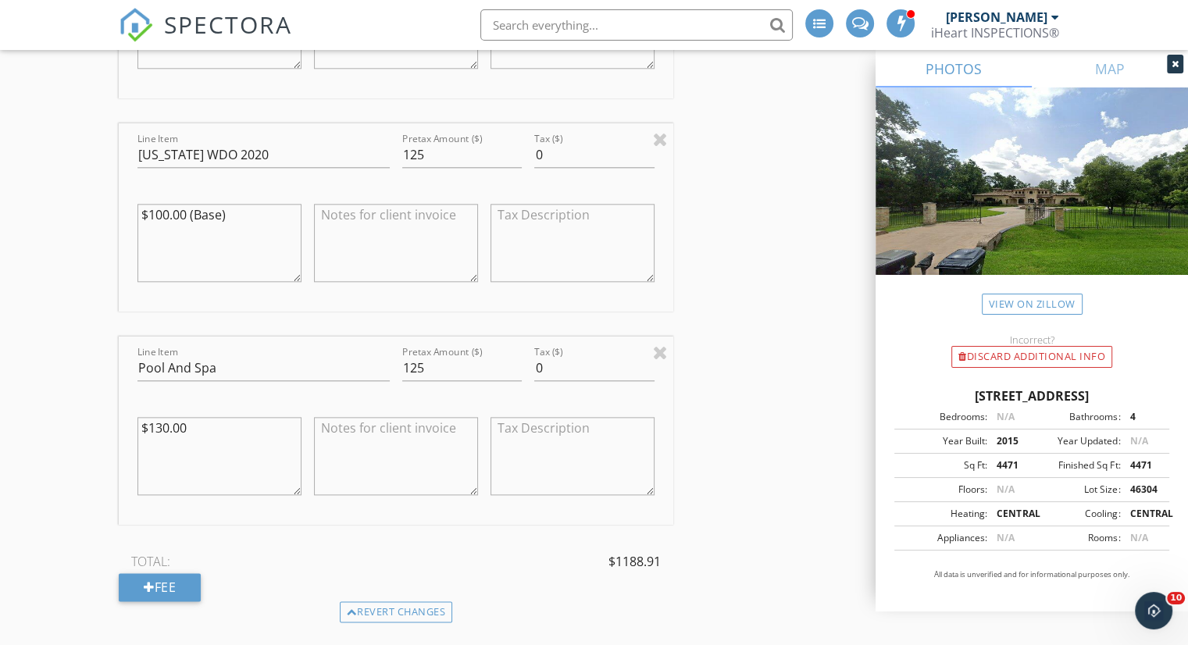
scroll to position [1640, 0]
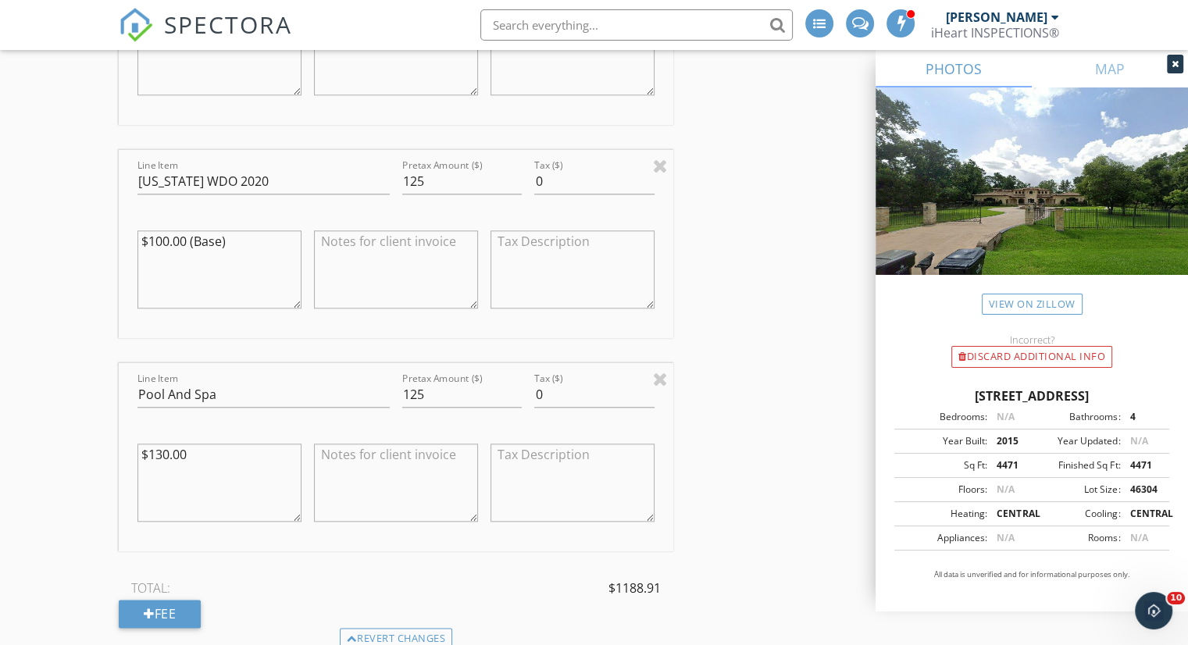
click at [807, 347] on div "INSPECTOR(S) check_box Weston Brown PRIMARY Weston Brown arrow_drop_down check_…" at bounding box center [594, 293] width 950 height 3504
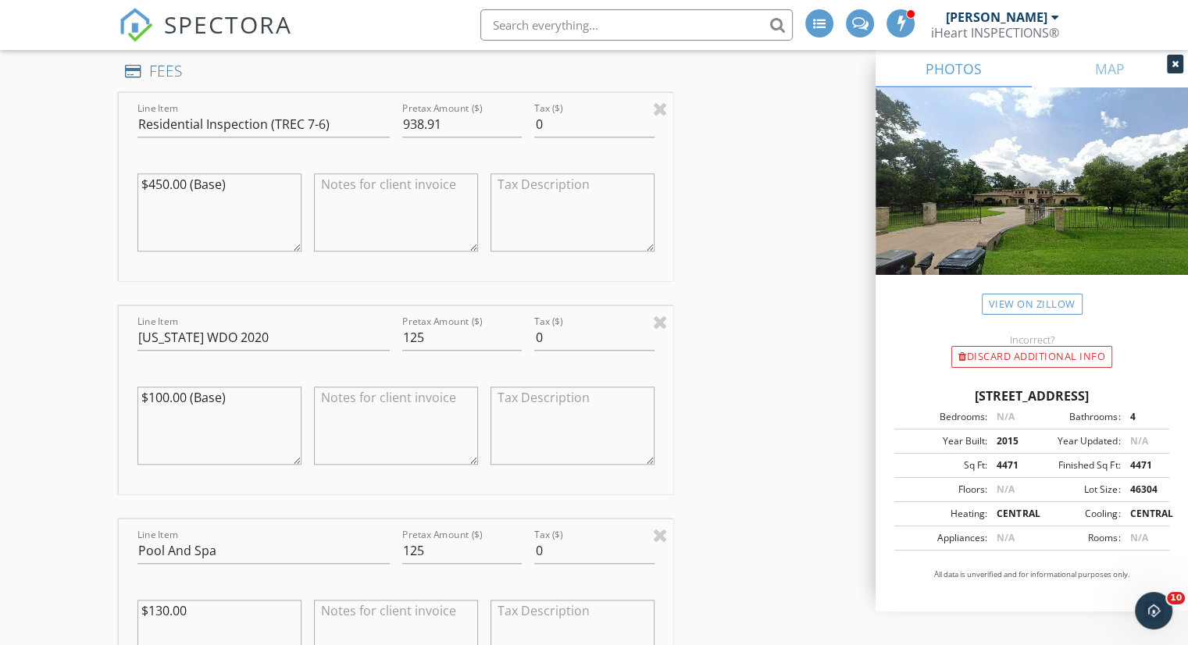
scroll to position [1484, 0]
click at [447, 130] on input "938.91" at bounding box center [461, 125] width 119 height 26
type input "983.62"
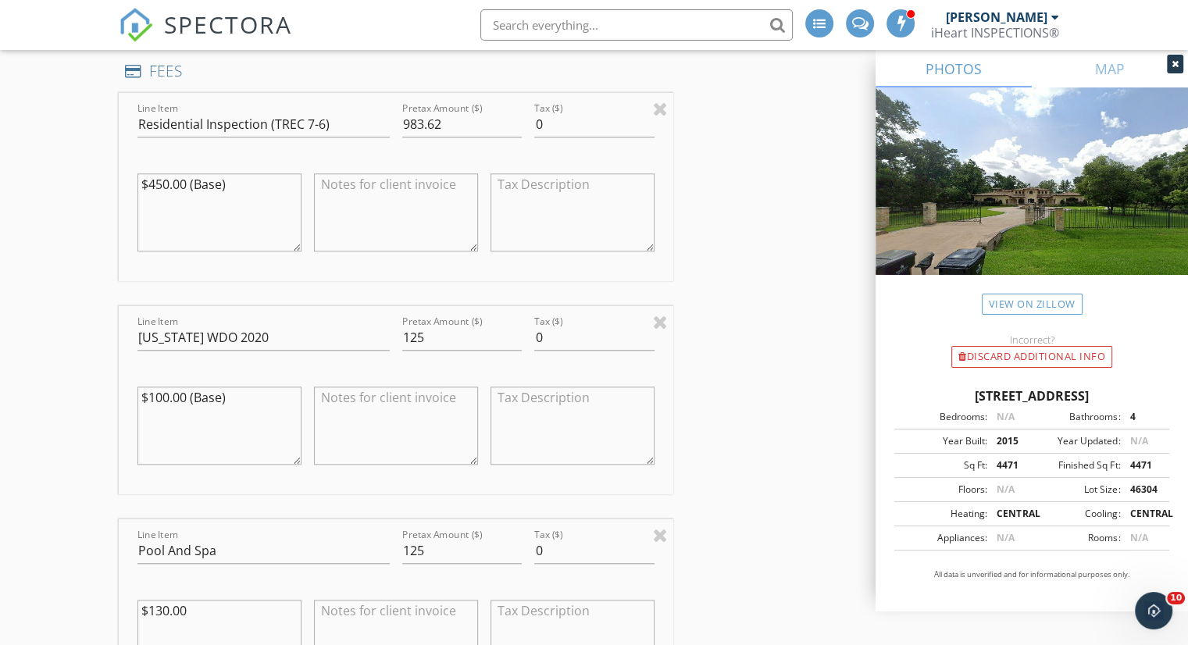
click at [804, 156] on div "INSPECTOR(S) check_box Weston Brown PRIMARY Weston Brown arrow_drop_down check_…" at bounding box center [594, 450] width 950 height 3504
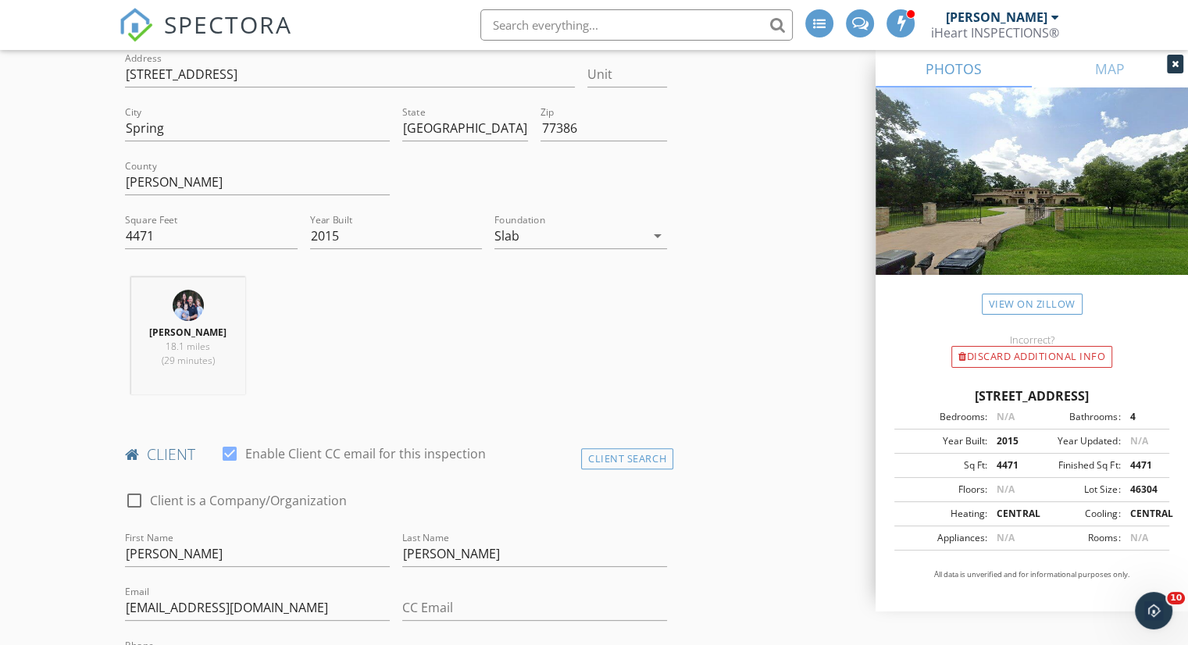
scroll to position [390, 0]
click at [192, 237] on input "4471" at bounding box center [211, 239] width 173 height 26
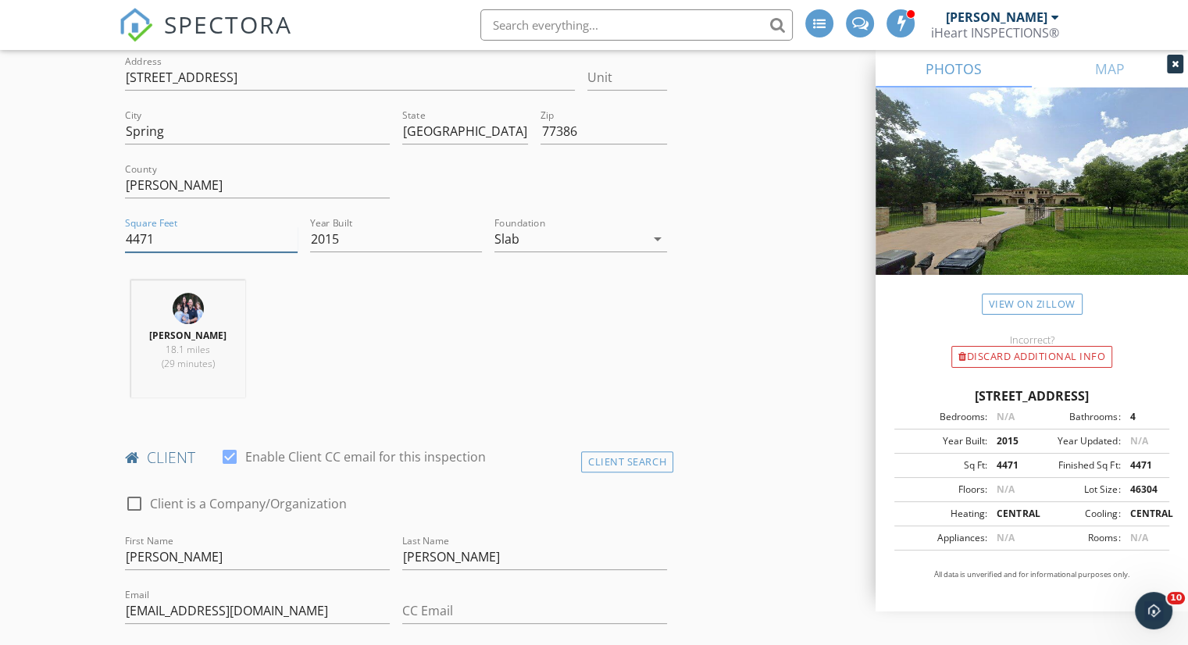
click at [192, 237] on input "4471" at bounding box center [211, 239] width 173 height 26
type input "4725"
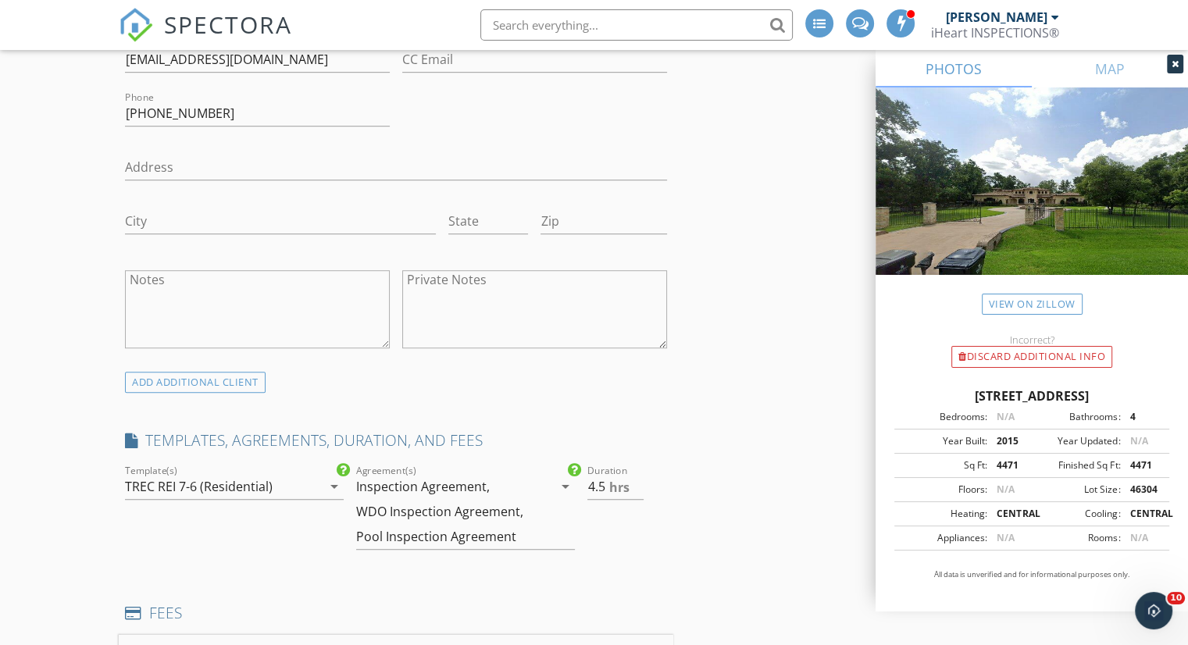
scroll to position [1327, 0]
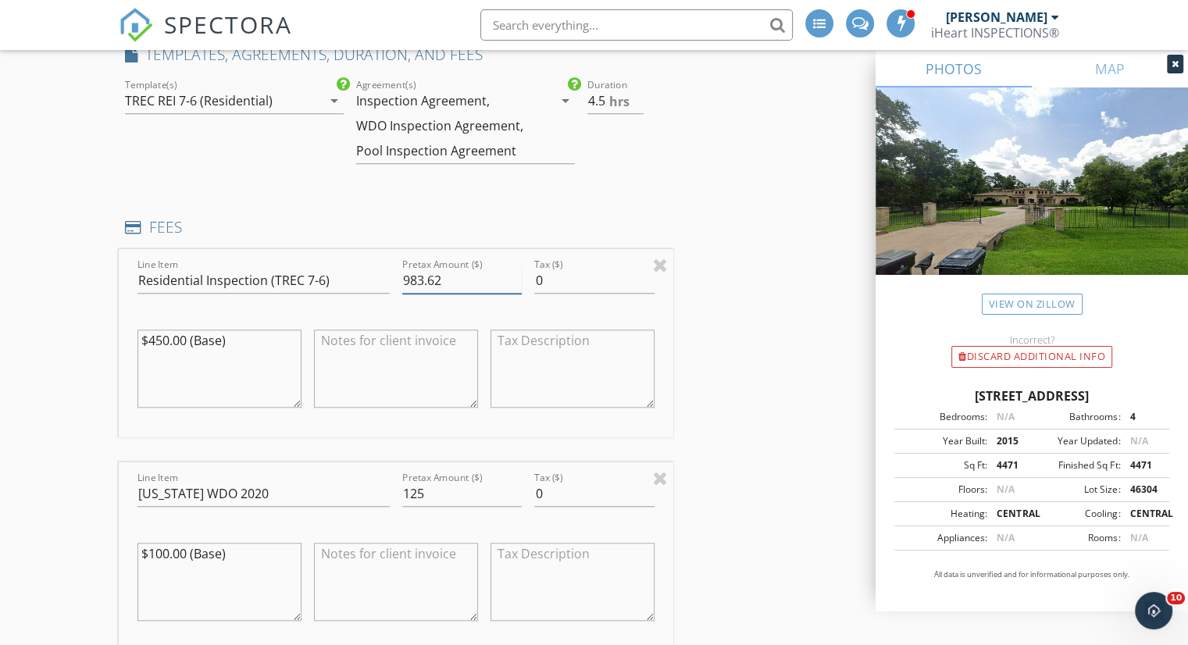
click at [453, 276] on input "983.62" at bounding box center [461, 281] width 119 height 26
type input "992.25"
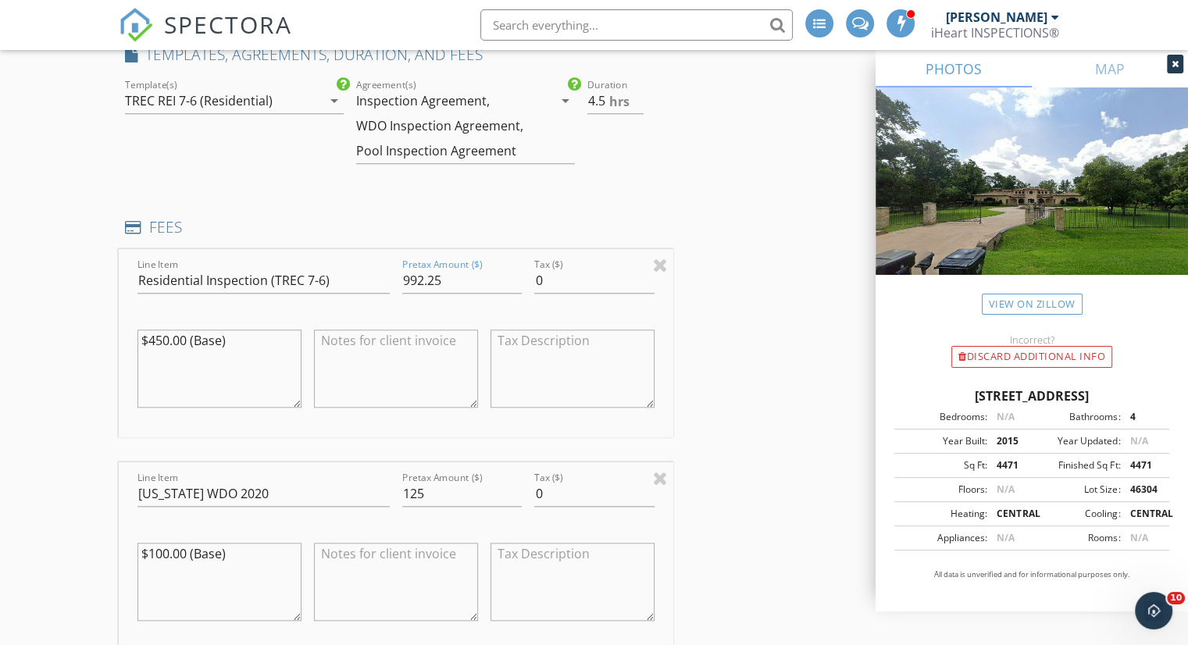
click at [811, 376] on div "INSPECTOR(S) check_box Weston Brown PRIMARY Weston Brown arrow_drop_down check_…" at bounding box center [594, 606] width 950 height 3504
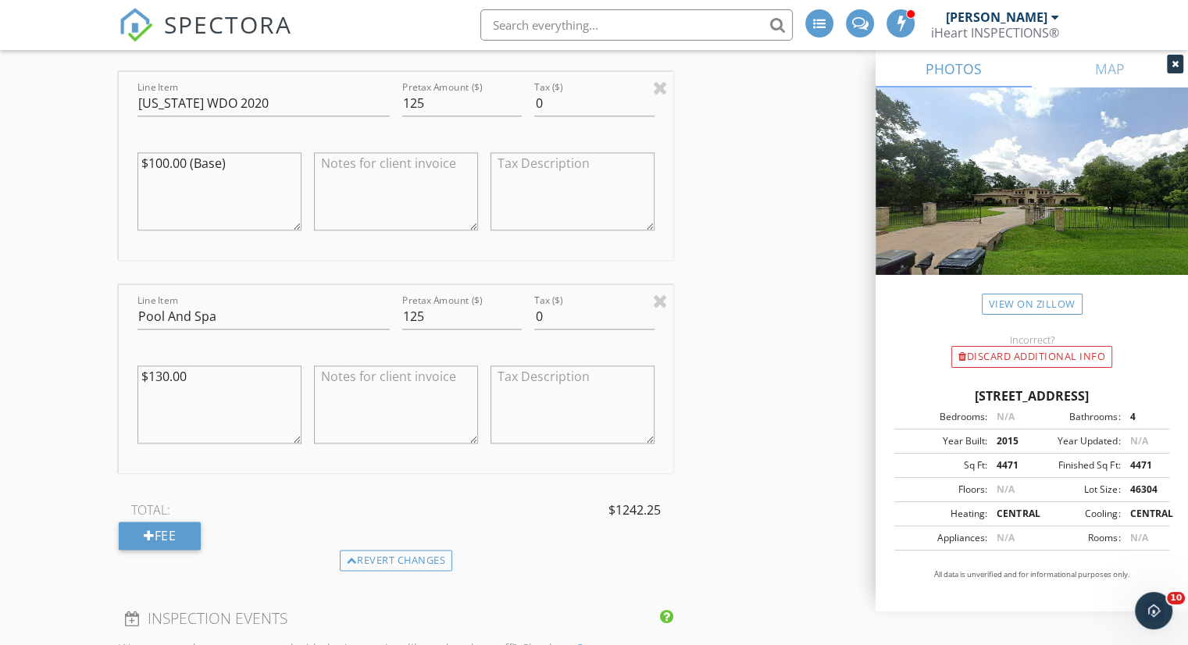
scroll to position [1640, 0]
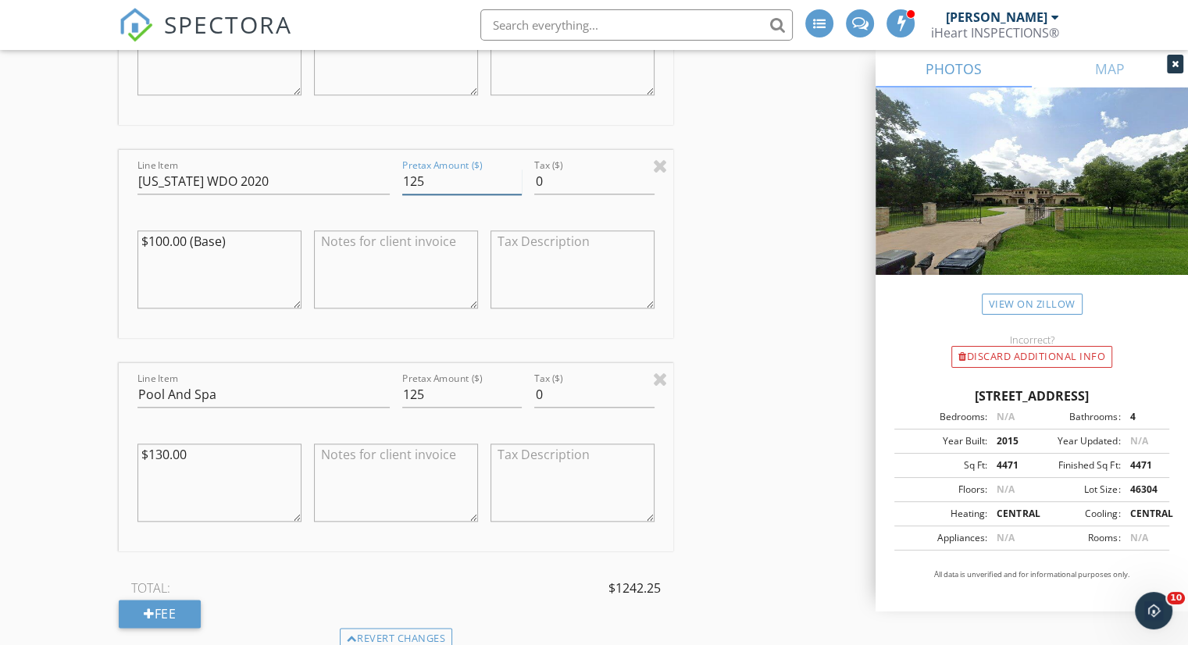
click at [451, 178] on input "125" at bounding box center [461, 182] width 119 height 26
click at [449, 389] on input "125" at bounding box center [461, 395] width 119 height 26
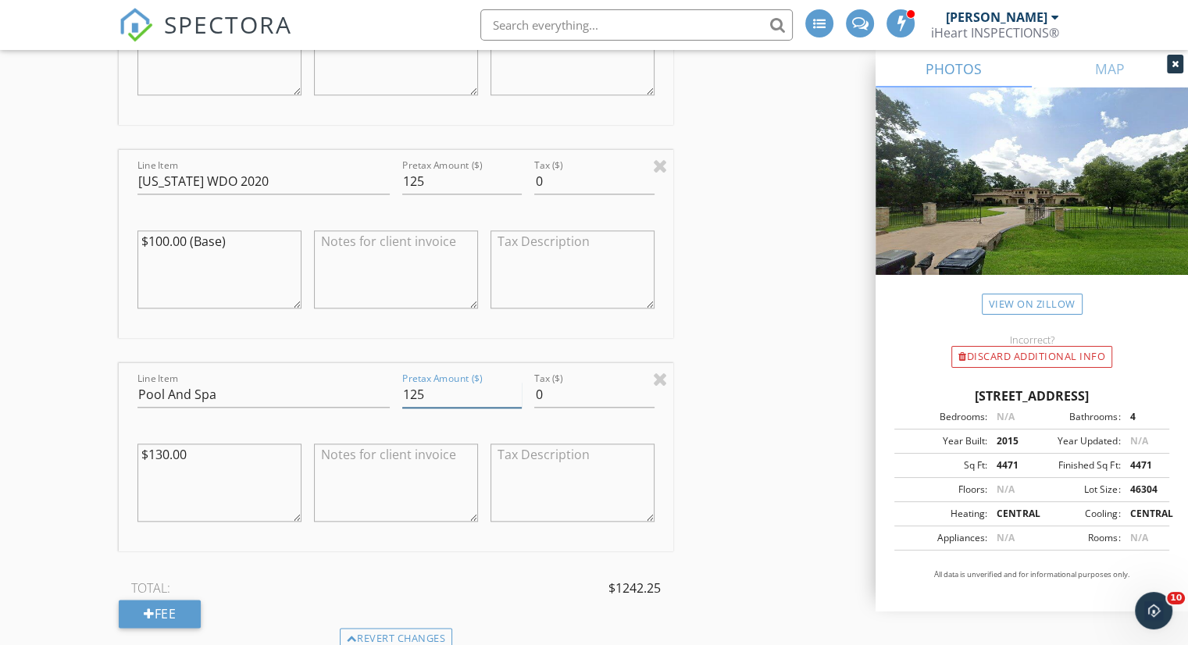
click at [448, 390] on input "125" at bounding box center [461, 395] width 119 height 26
click at [750, 390] on div "INSPECTOR(S) check_box Weston Brown PRIMARY Weston Brown arrow_drop_down check_…" at bounding box center [594, 293] width 950 height 3504
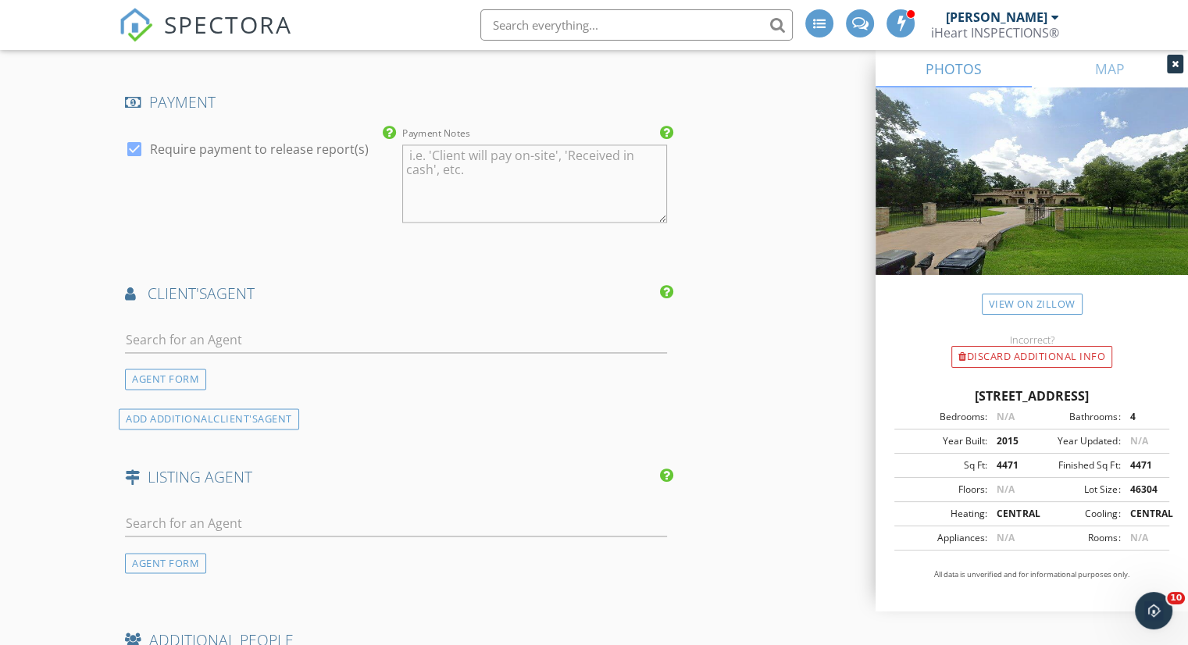
scroll to position [2421, 0]
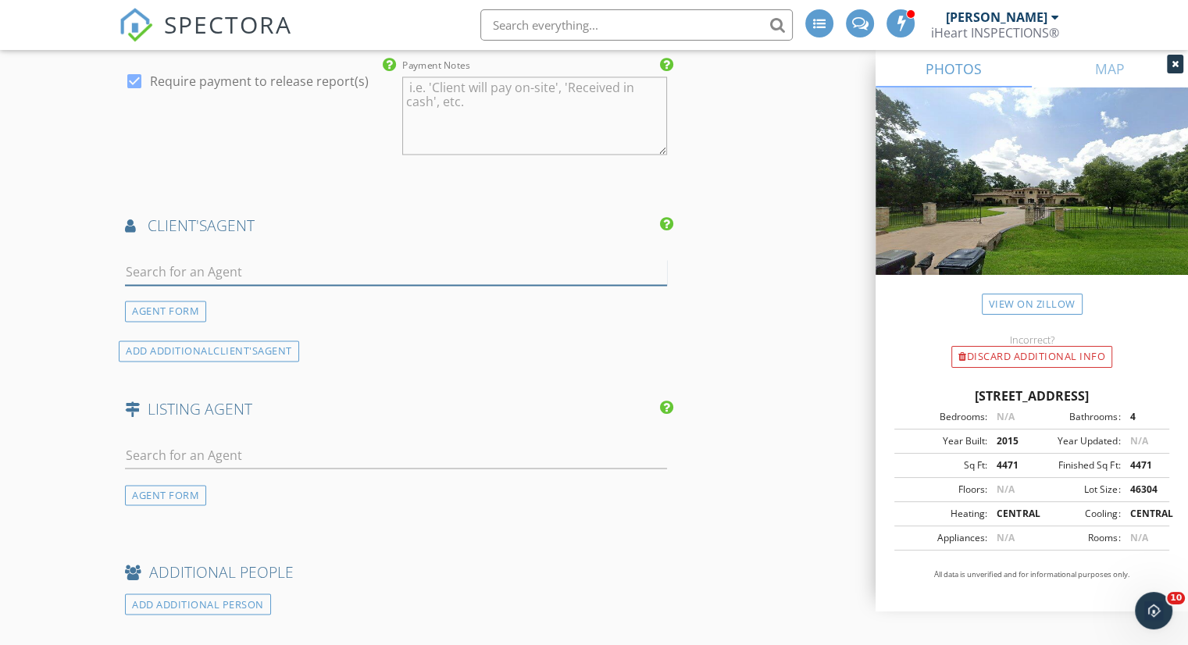
click at [322, 272] on input "text" at bounding box center [396, 272] width 542 height 26
paste input "James Cribbs Jr."
type input "J"
type input "a"
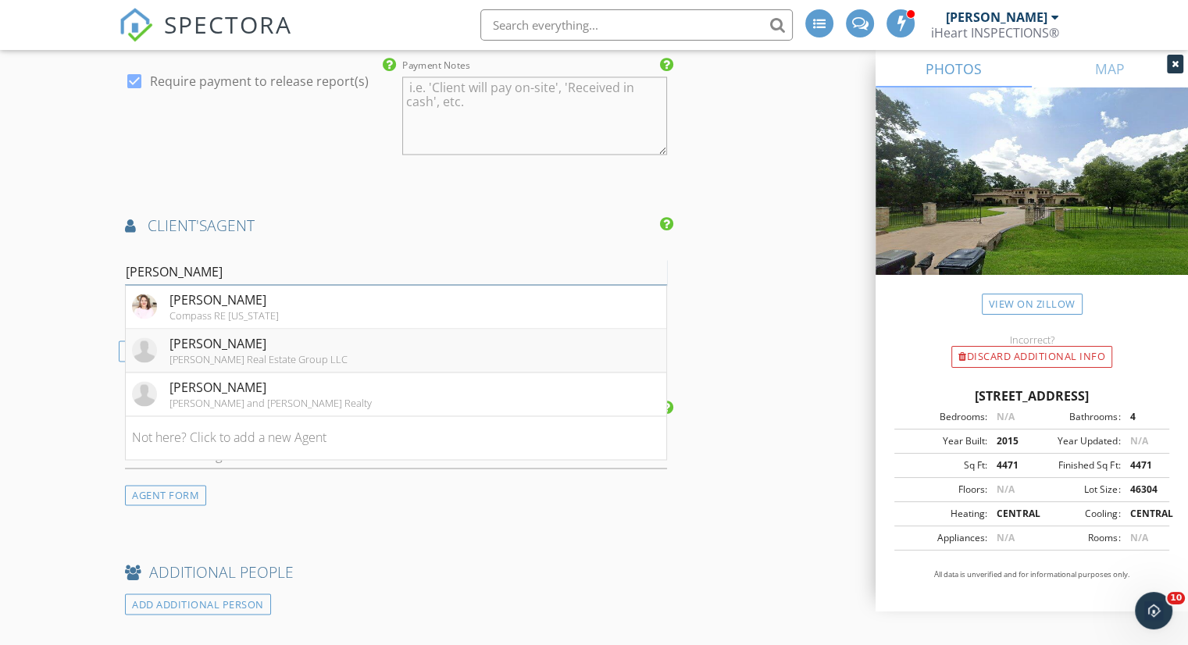
type input "jamie"
click at [273, 347] on div "[PERSON_NAME]" at bounding box center [258, 343] width 178 height 19
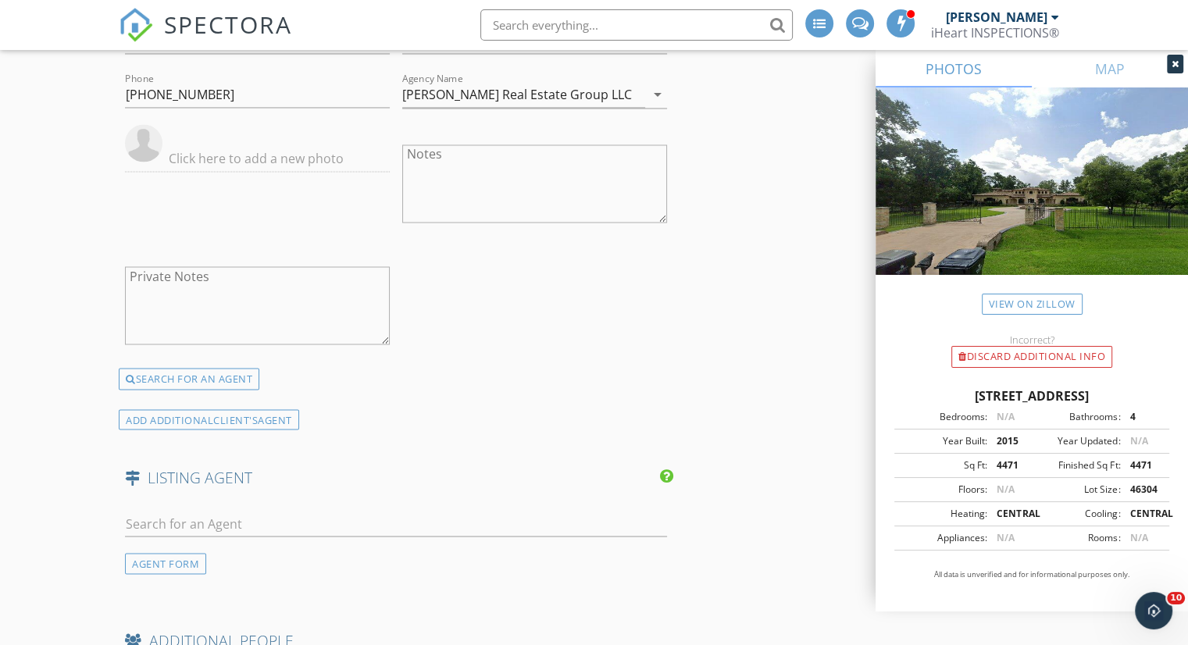
scroll to position [2733, 0]
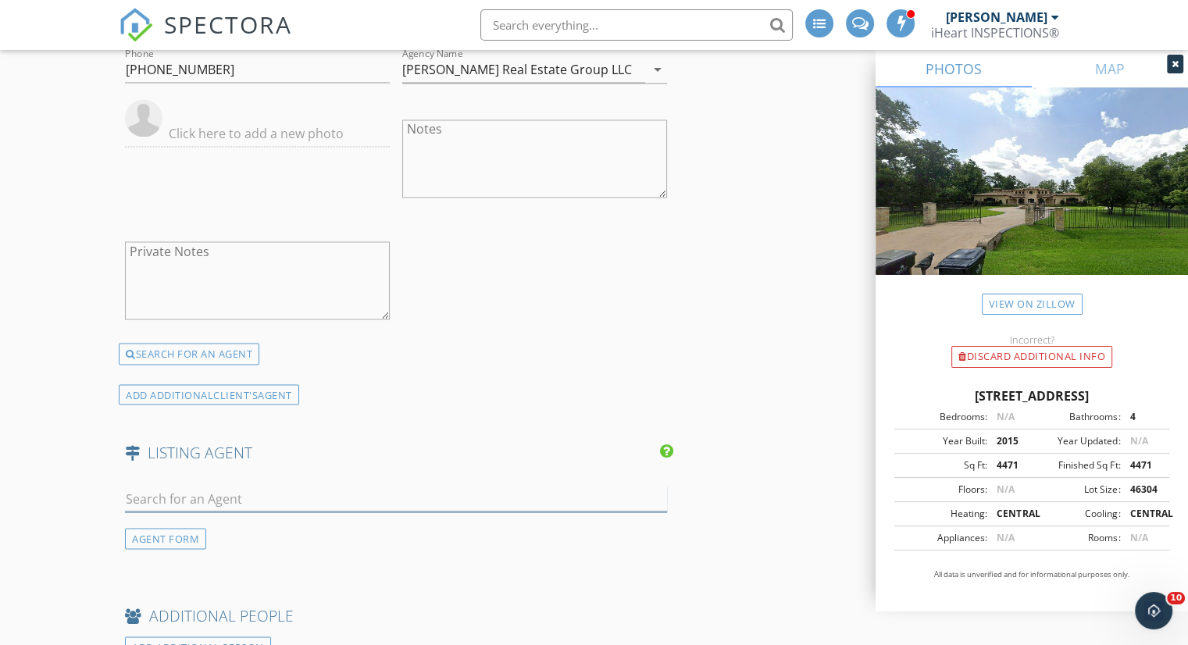
click at [228, 494] on input "text" at bounding box center [396, 499] width 542 height 26
paste input "[PERSON_NAME]"
type input "[PERSON_NAME]"
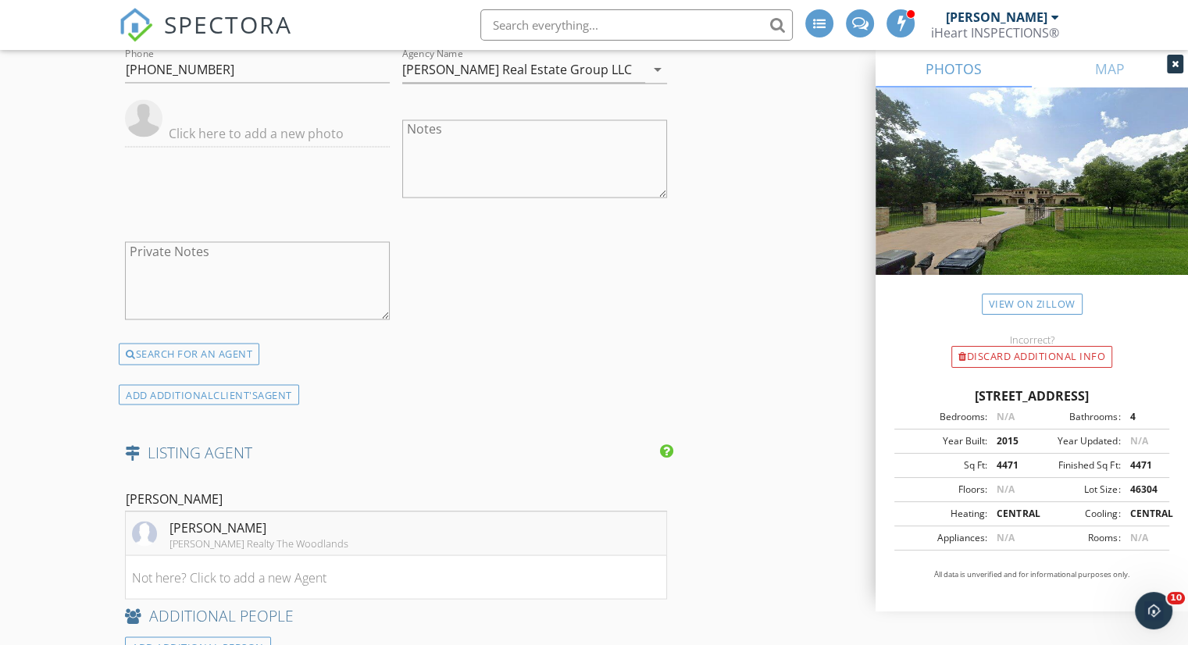
click at [283, 526] on div "[PERSON_NAME]" at bounding box center [258, 527] width 179 height 19
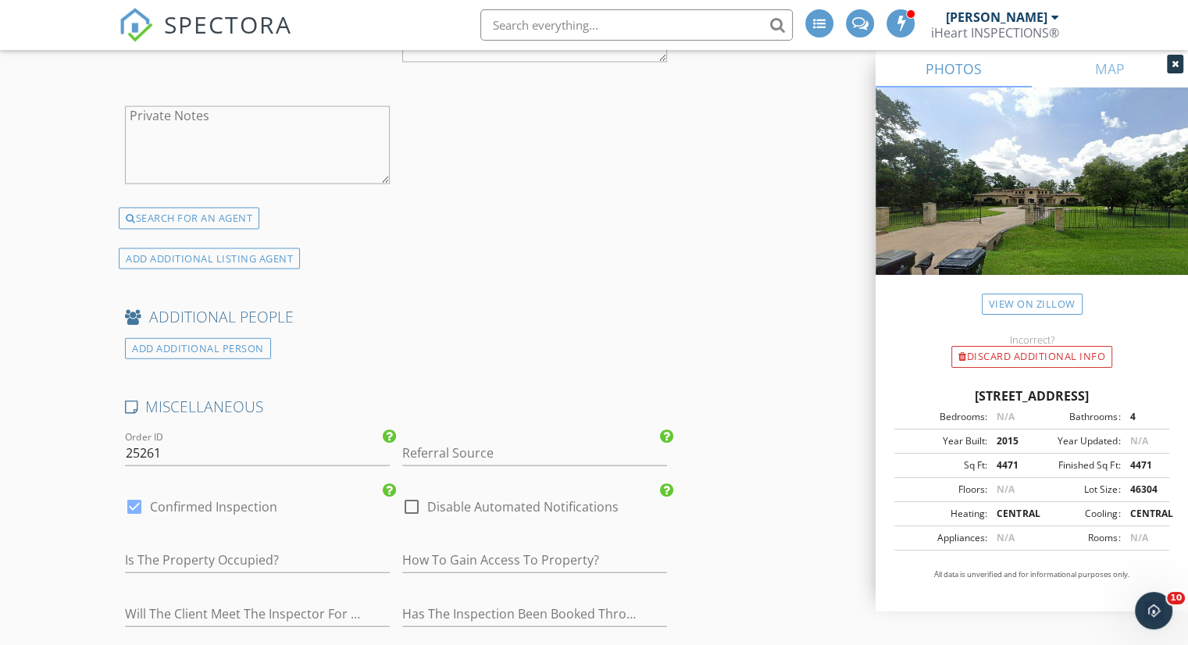
scroll to position [3436, 0]
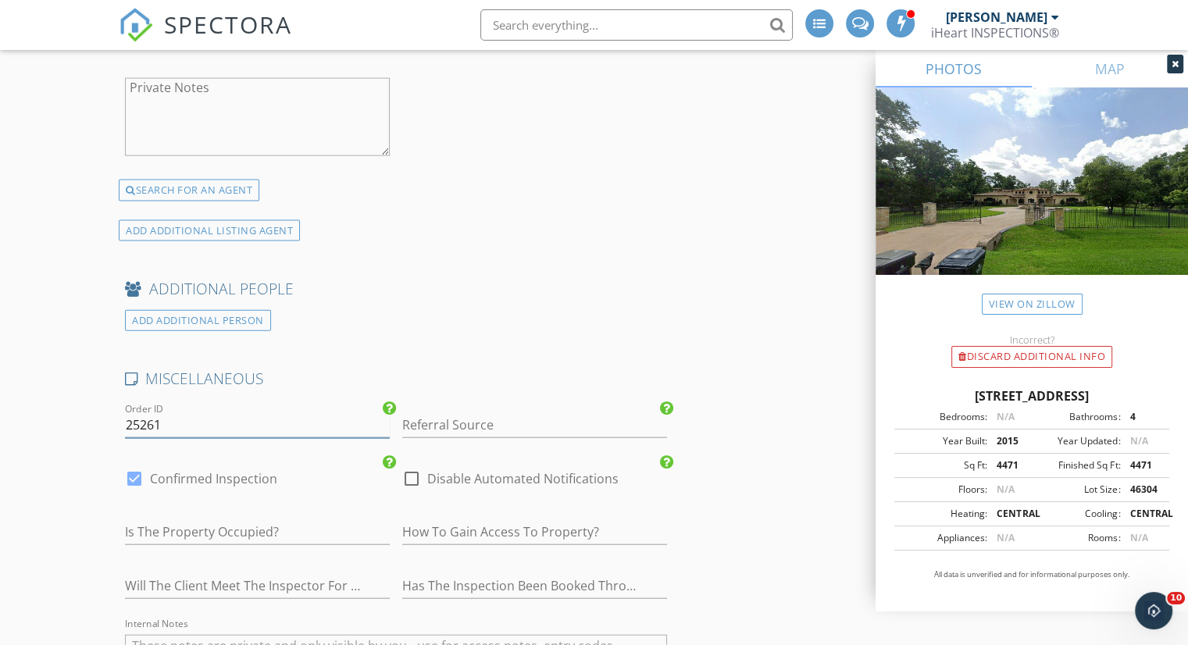
click at [135, 421] on input "25261" at bounding box center [257, 425] width 265 height 26
click at [556, 422] on input "Referral Source" at bounding box center [534, 425] width 265 height 26
type input "[PERSON_NAME]"
click at [141, 417] on input "25261" at bounding box center [257, 425] width 265 height 26
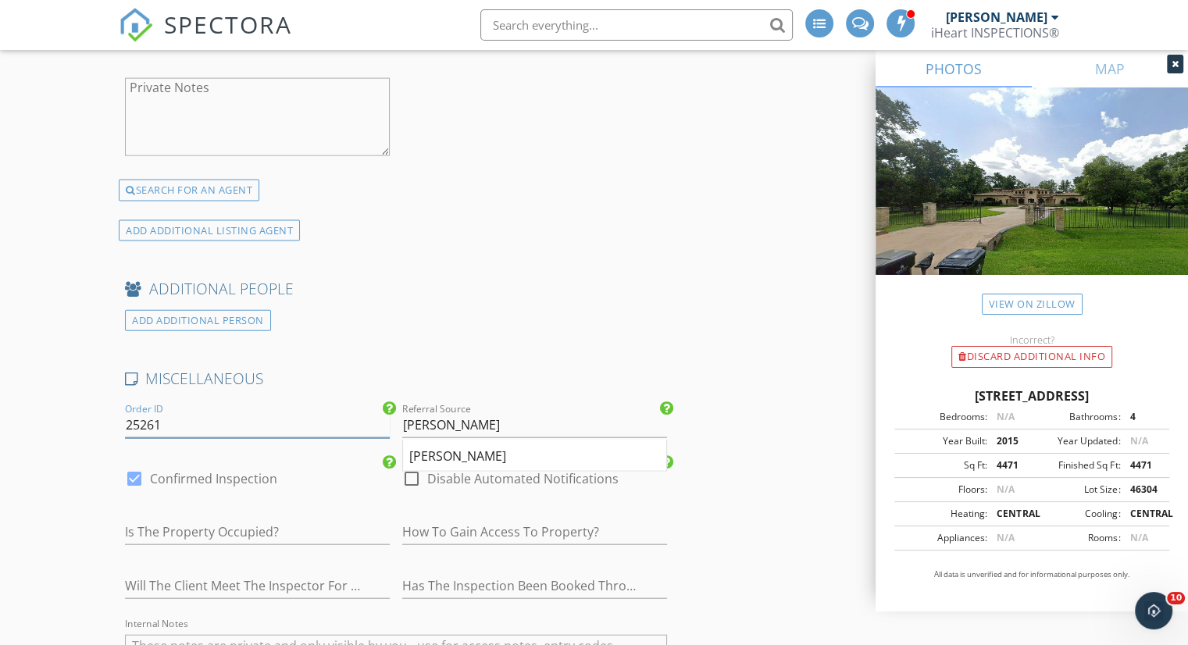
click at [141, 417] on input "25261" at bounding box center [257, 425] width 265 height 26
click at [272, 521] on input "text" at bounding box center [257, 532] width 265 height 26
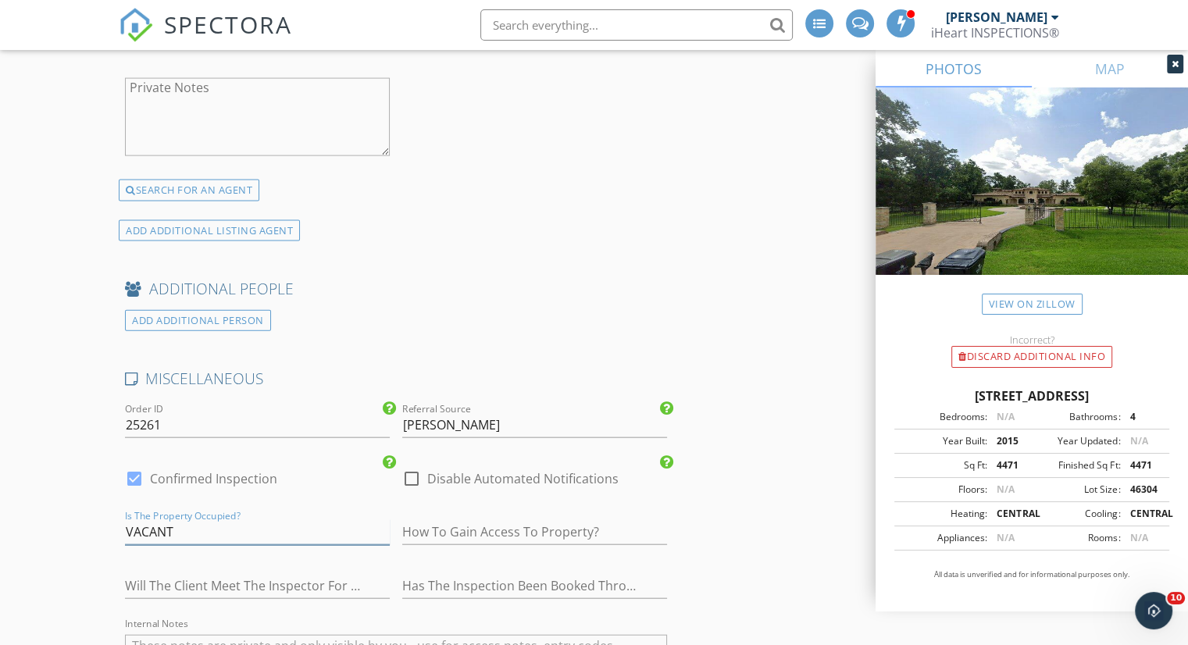
type input "VACANT"
type input "SUPRA FD/GARAGE CODE 57824"
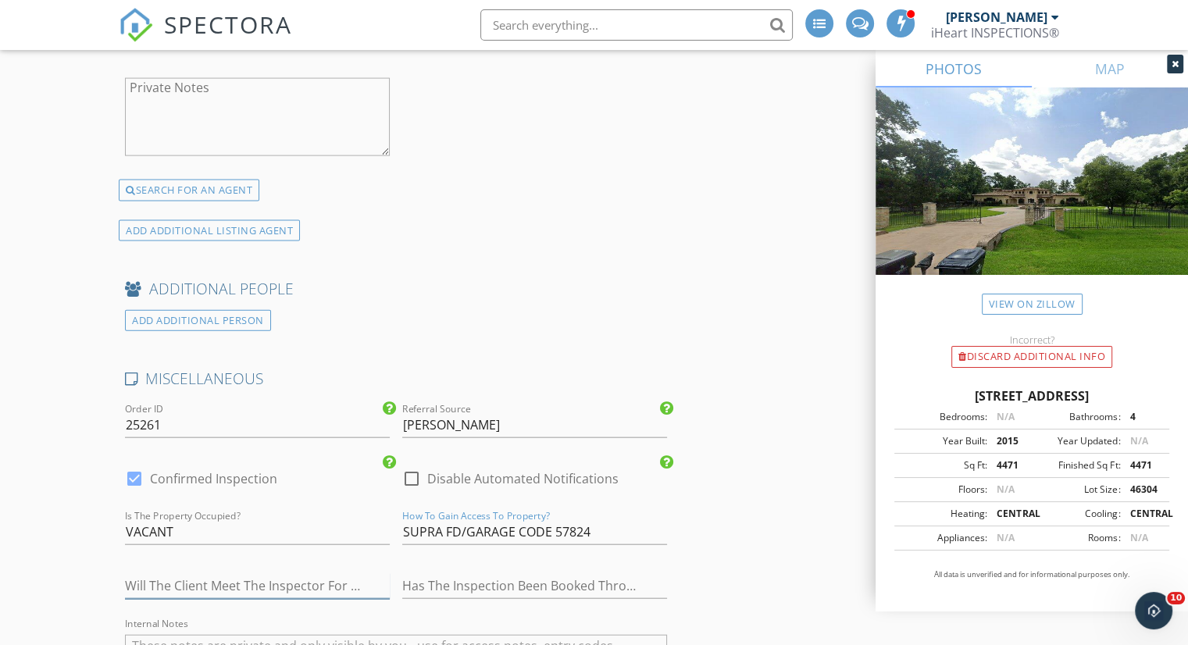
click at [272, 573] on input "text" at bounding box center [257, 586] width 265 height 26
type input "UNKNOWN"
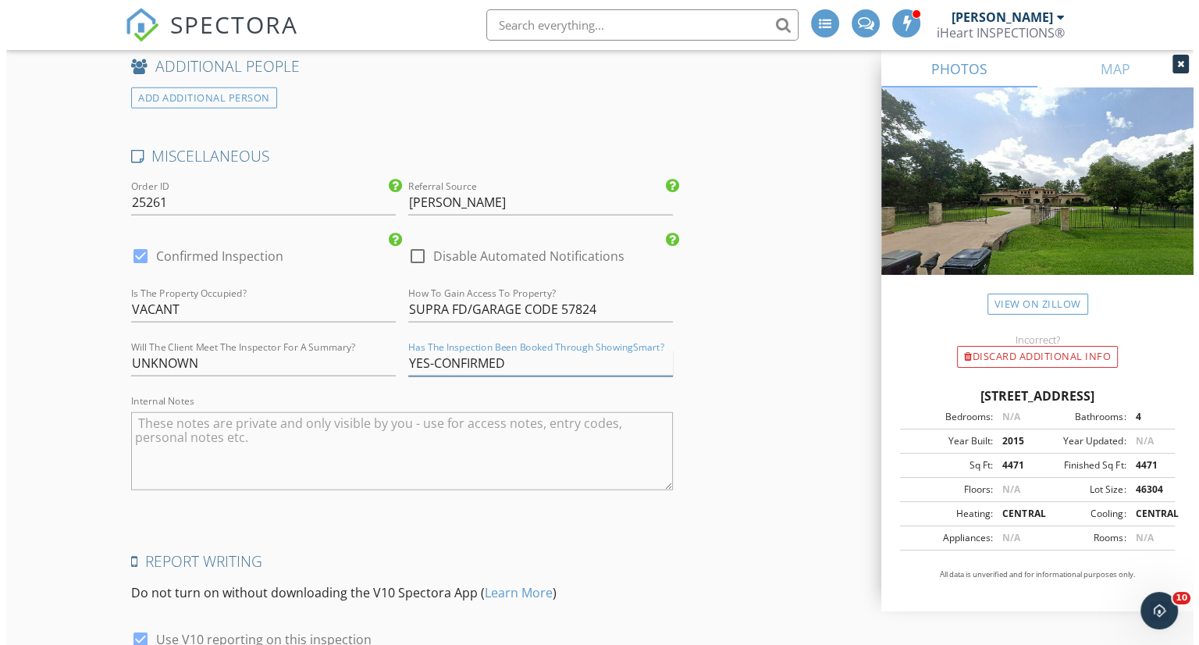
scroll to position [3800, 0]
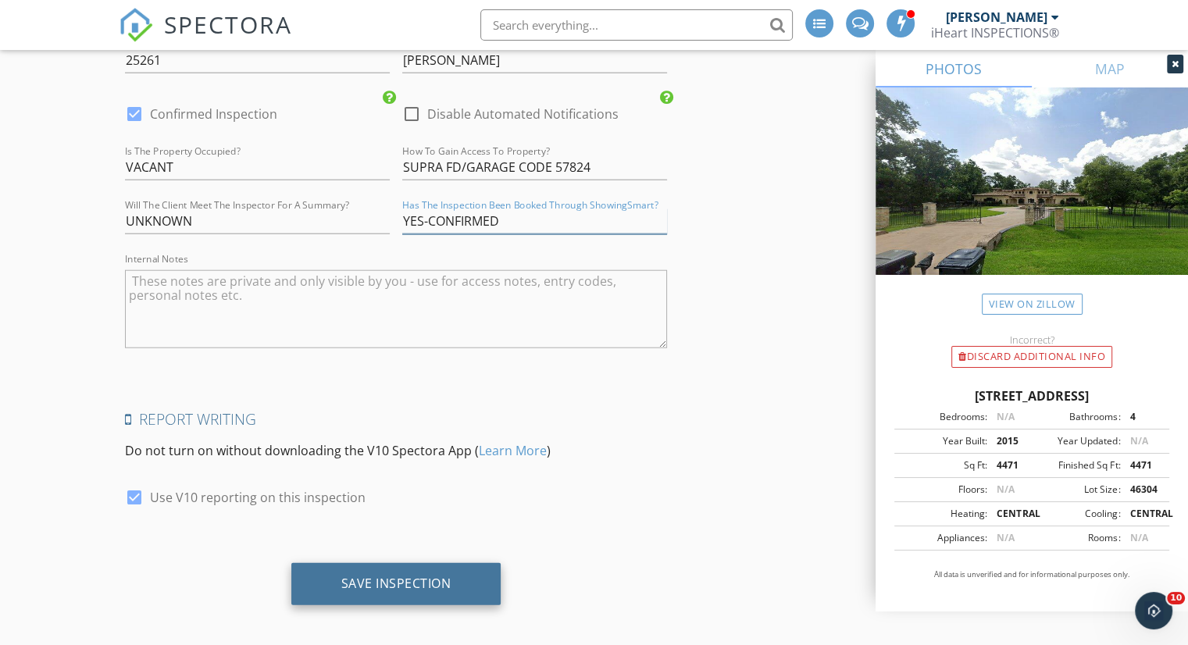
type input "YES-CONFIRMED"
click at [428, 593] on div "Save Inspection" at bounding box center [396, 584] width 210 height 42
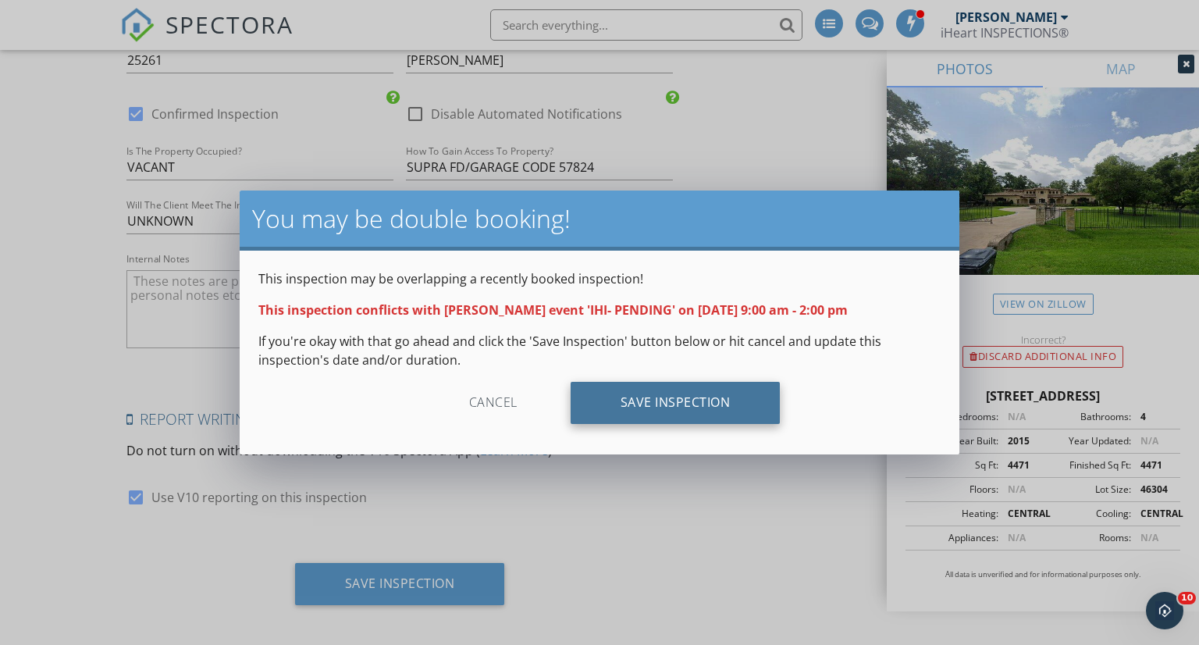
click at [678, 400] on div "Save Inspection" at bounding box center [676, 403] width 210 height 42
